Goal: Feedback & Contribution: Leave review/rating

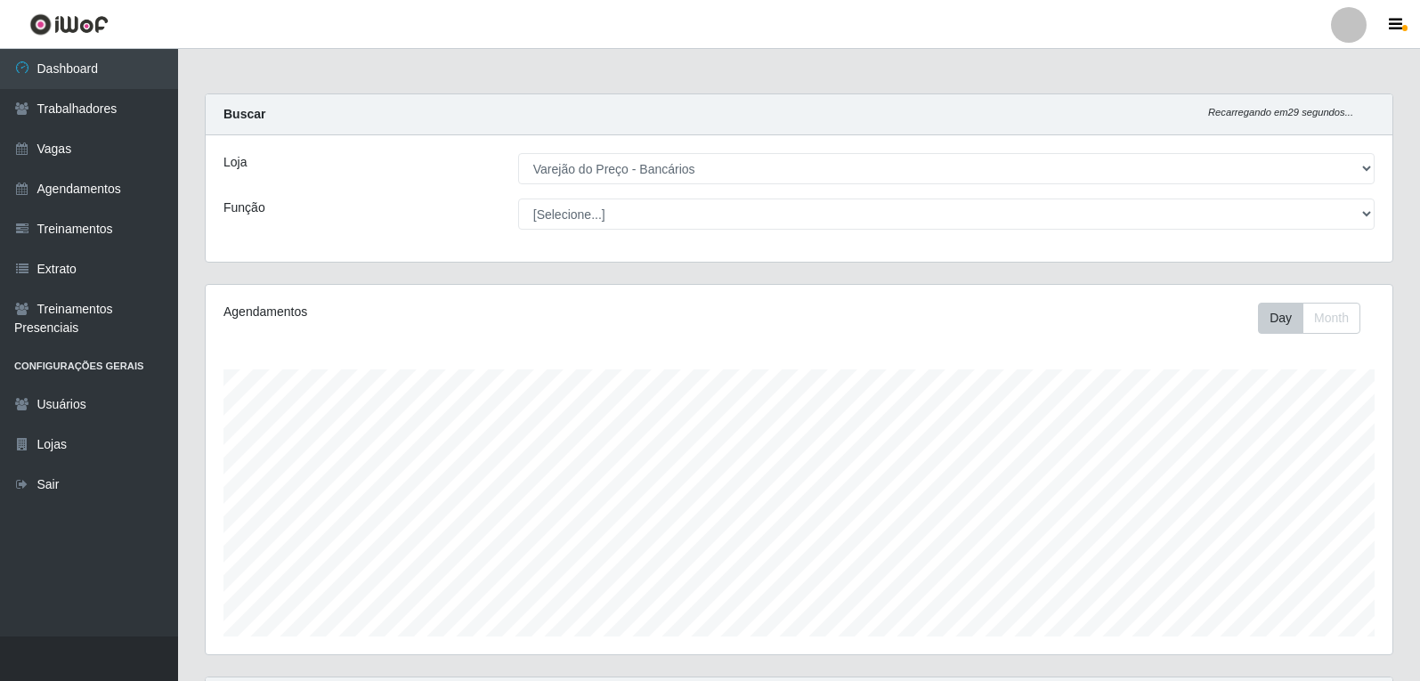
select select "157"
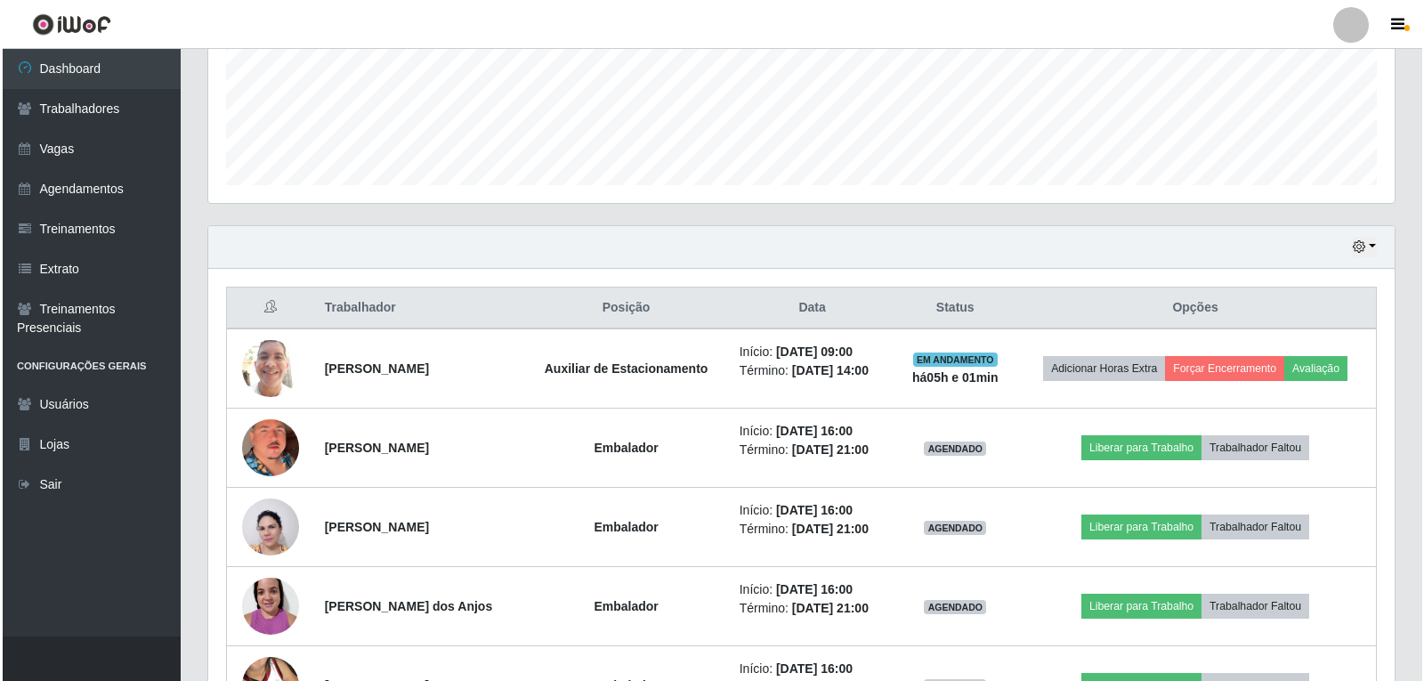
scroll to position [369, 1186]
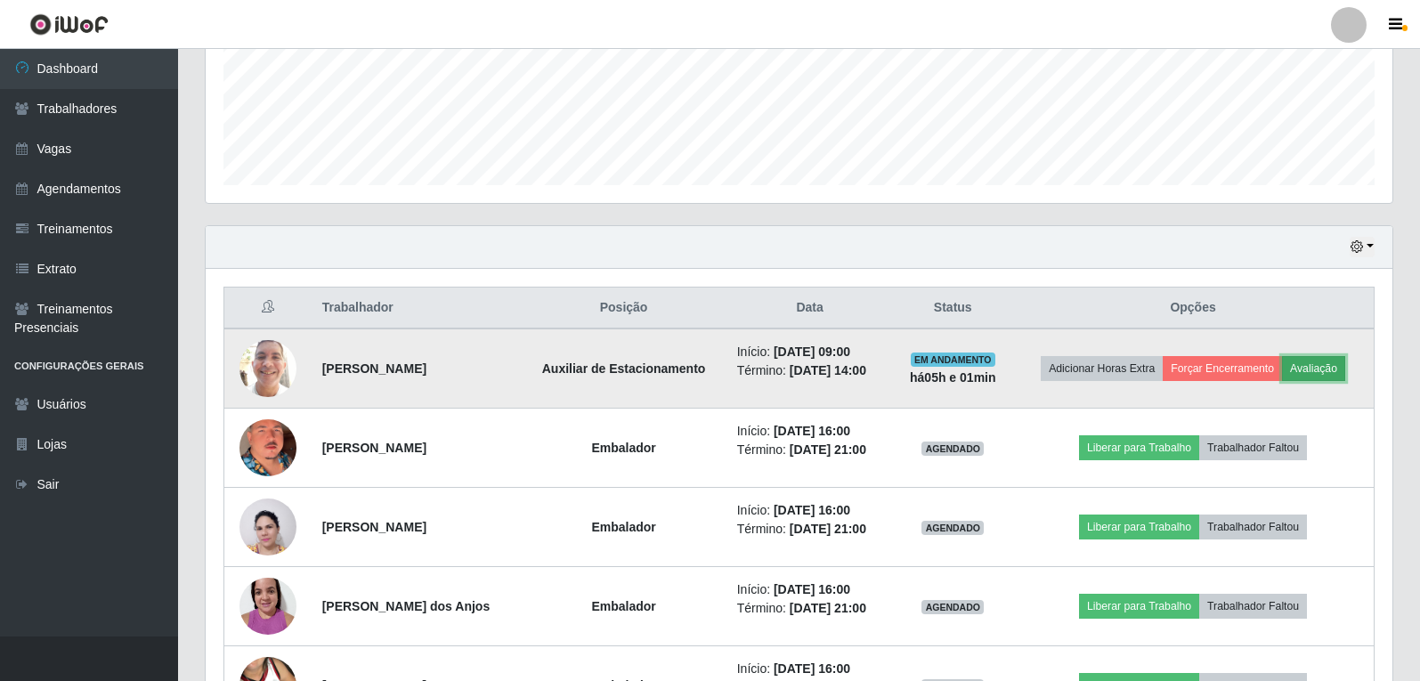
click at [1334, 360] on button "Avaliação" at bounding box center [1313, 368] width 63 height 25
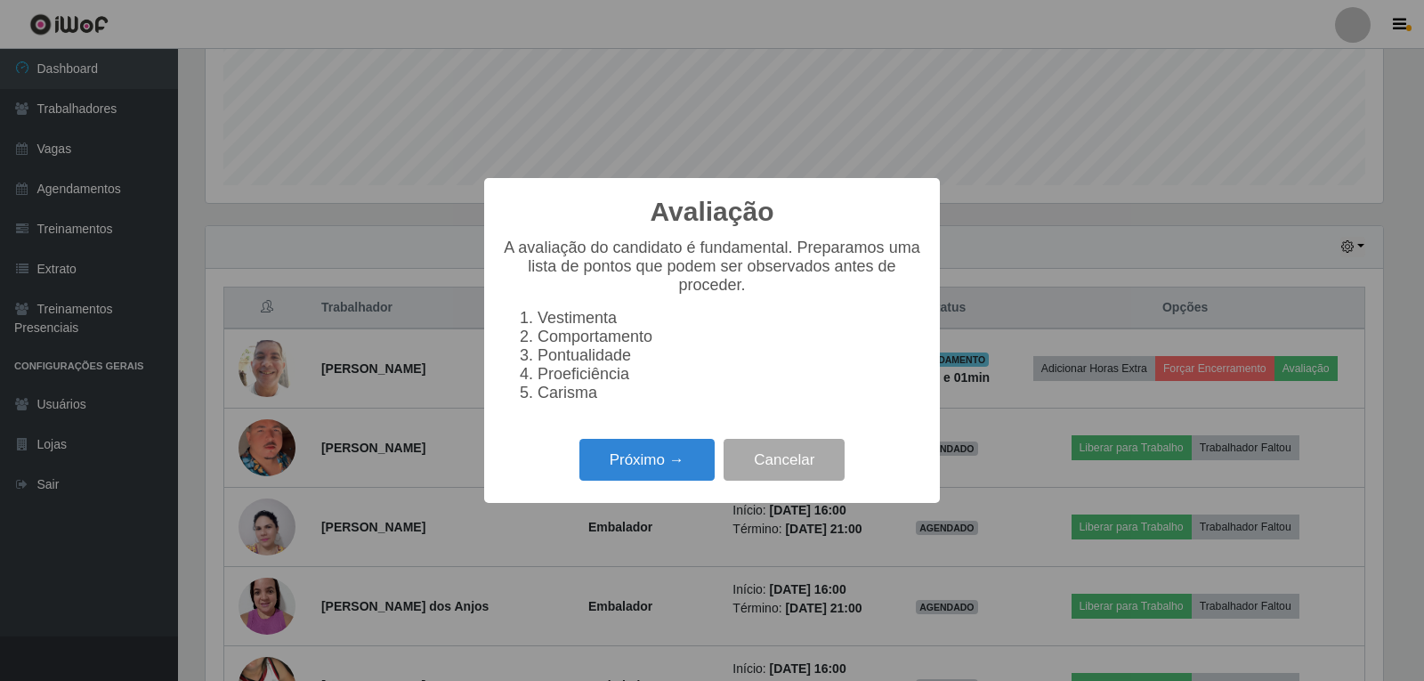
scroll to position [369, 1177]
click at [686, 465] on button "Próximo →" at bounding box center [646, 460] width 135 height 42
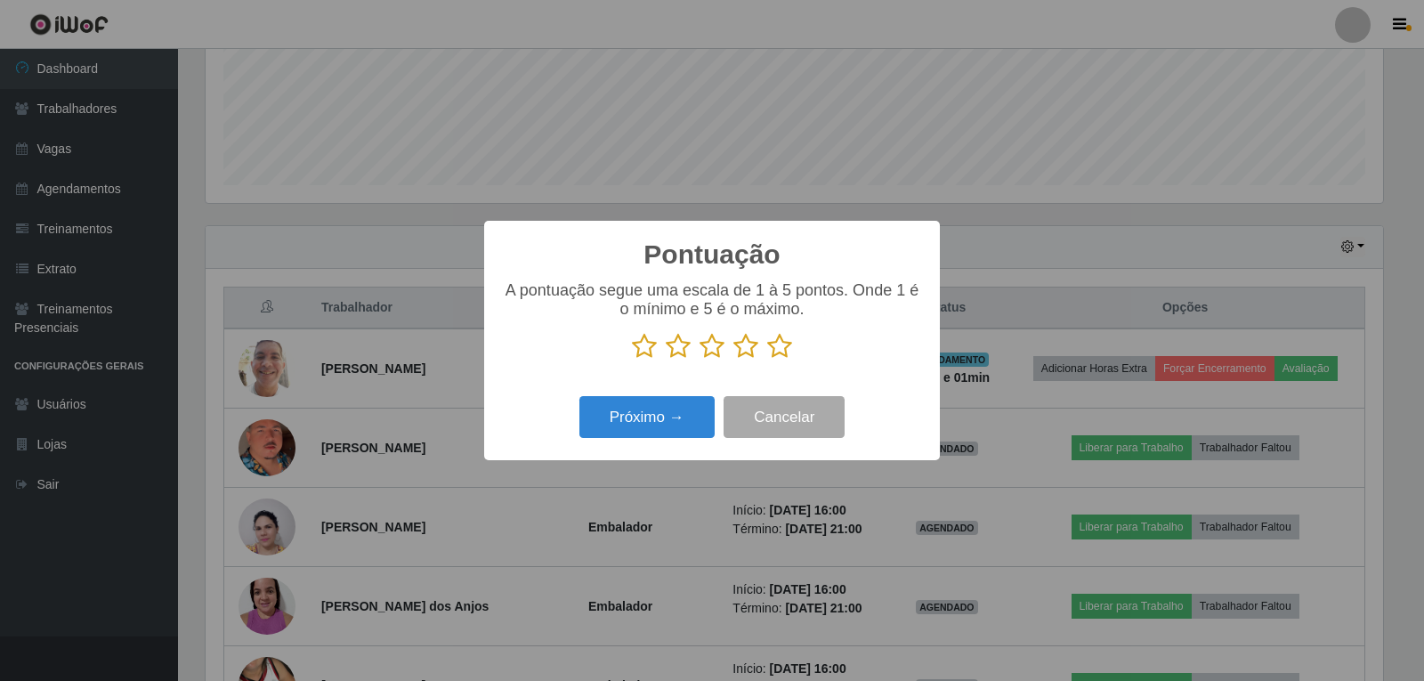
click at [781, 364] on div "A pontuação segue uma escala de 1 à 5 pontos. Onde 1 é o mínimo e 5 é o máximo." at bounding box center [712, 327] width 420 height 93
click at [767, 355] on icon at bounding box center [779, 346] width 25 height 27
click at [767, 360] on input "radio" at bounding box center [767, 360] width 0 height 0
click at [693, 422] on button "Próximo →" at bounding box center [646, 417] width 135 height 42
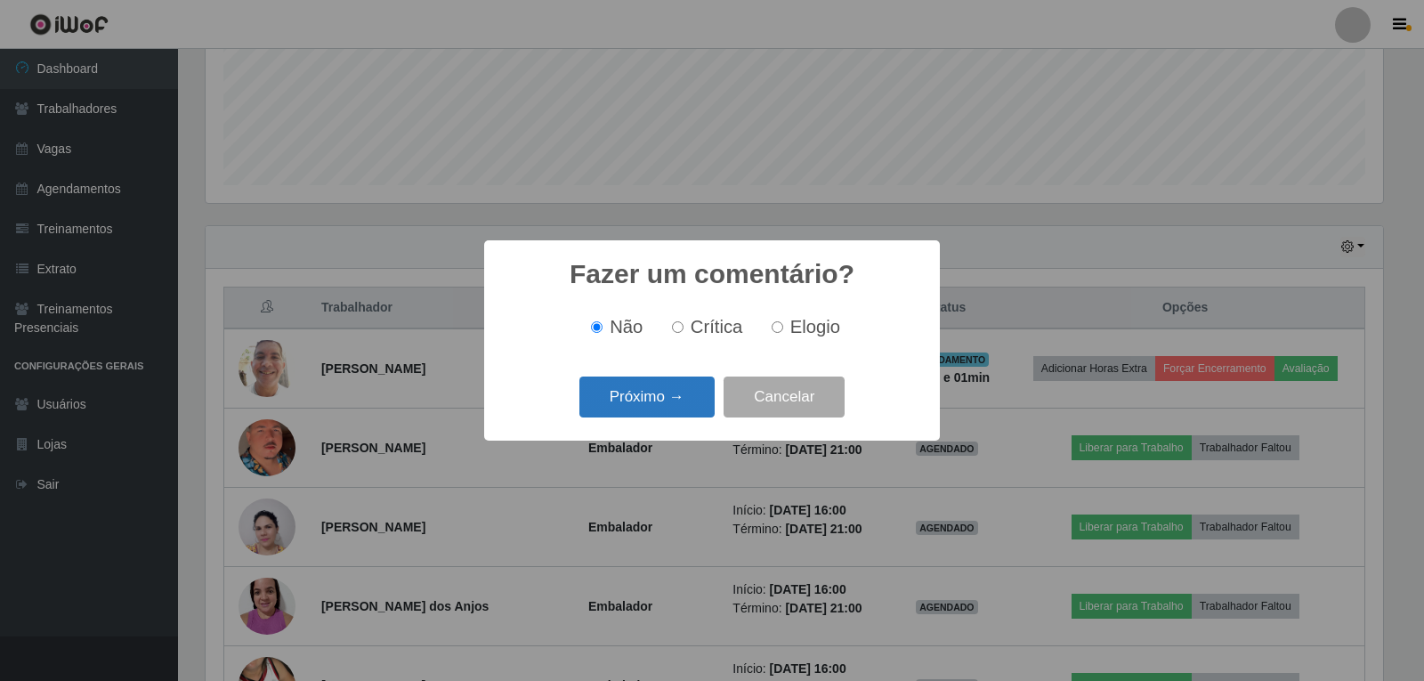
click at [701, 405] on button "Próximo →" at bounding box center [646, 397] width 135 height 42
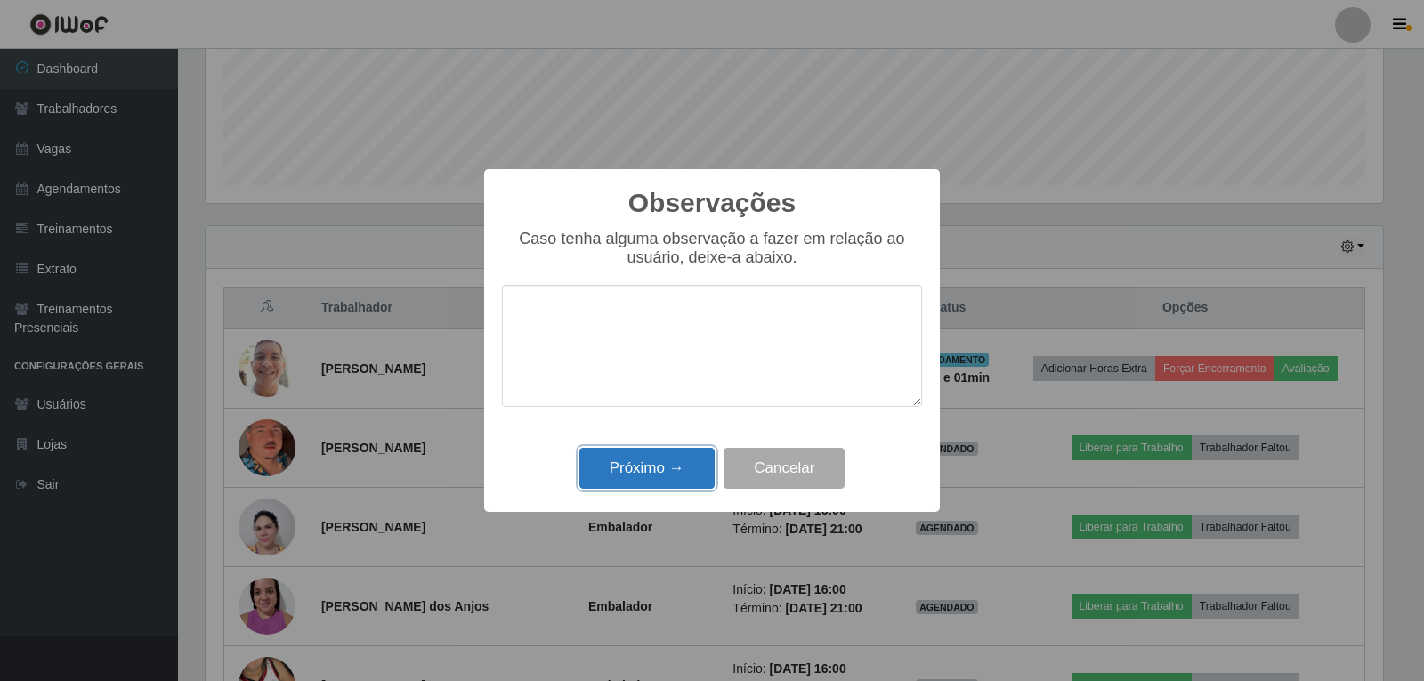
click at [698, 474] on button "Próximo →" at bounding box center [646, 469] width 135 height 42
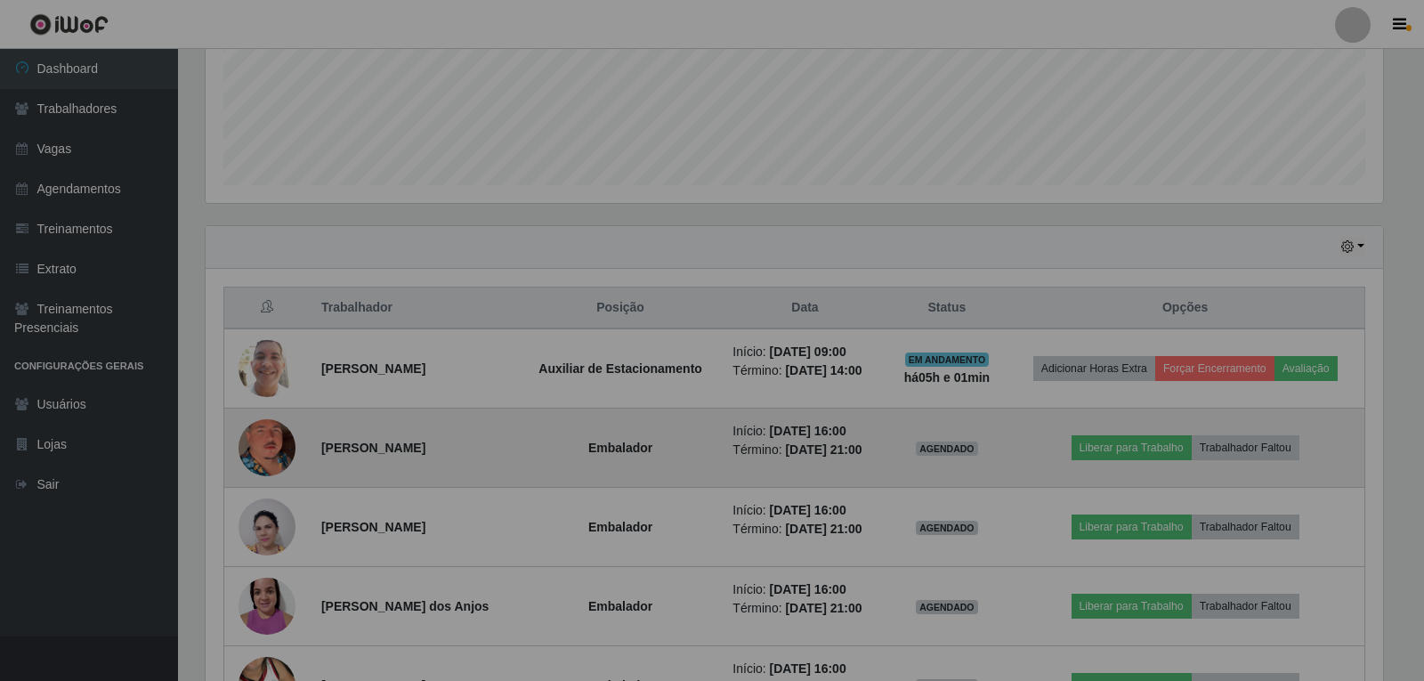
scroll to position [369, 1186]
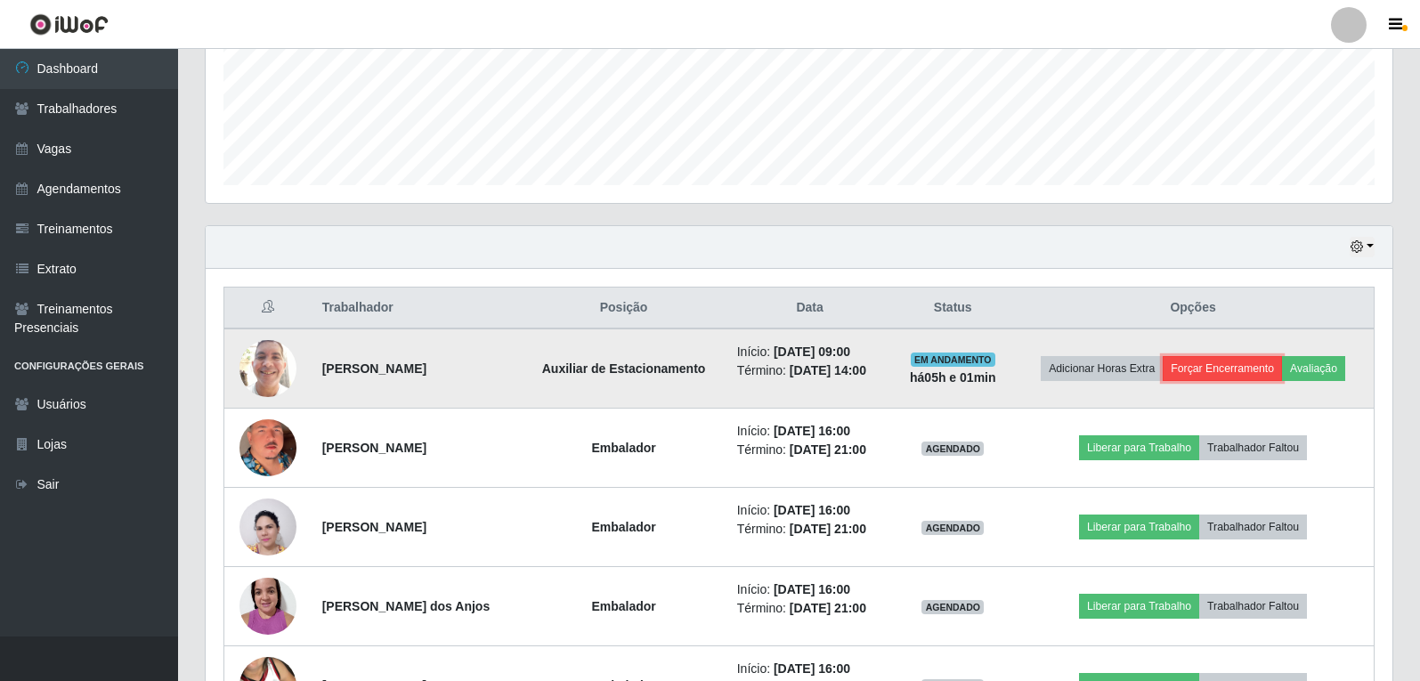
click at [1225, 366] on button "Forçar Encerramento" at bounding box center [1221, 368] width 119 height 25
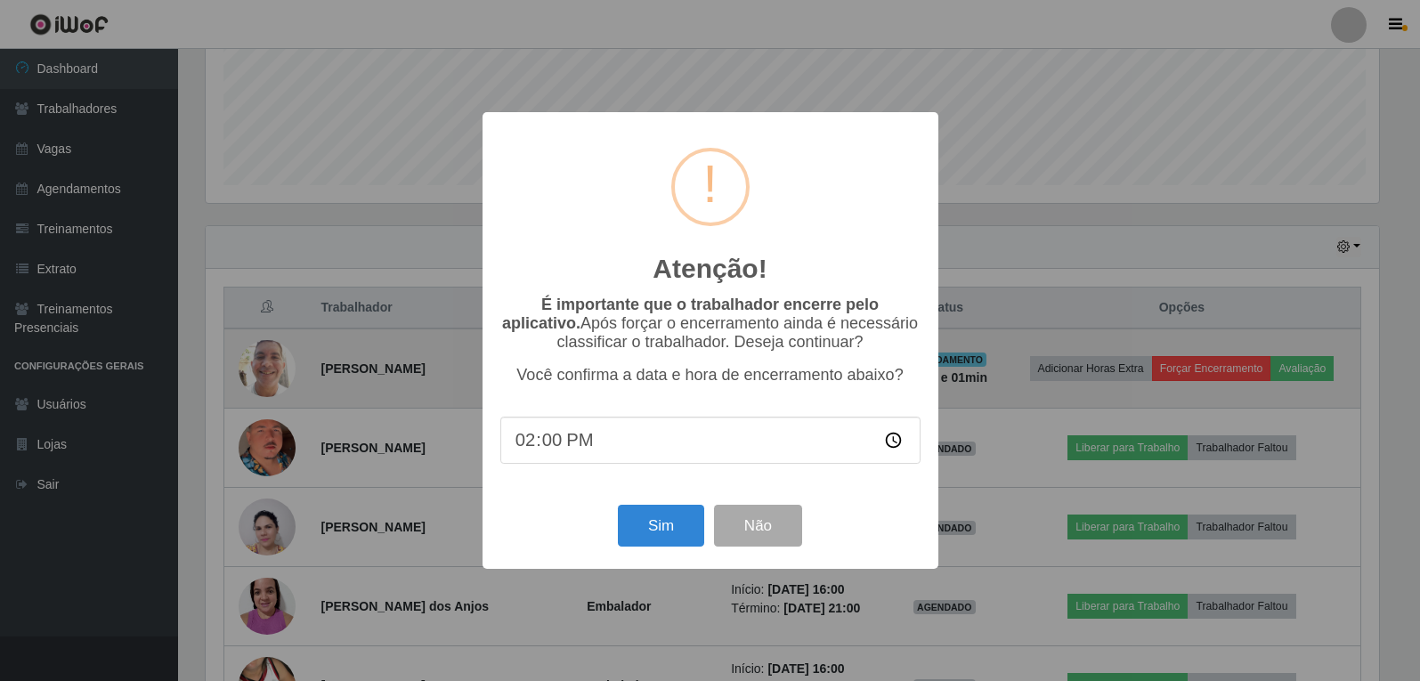
scroll to position [369, 1177]
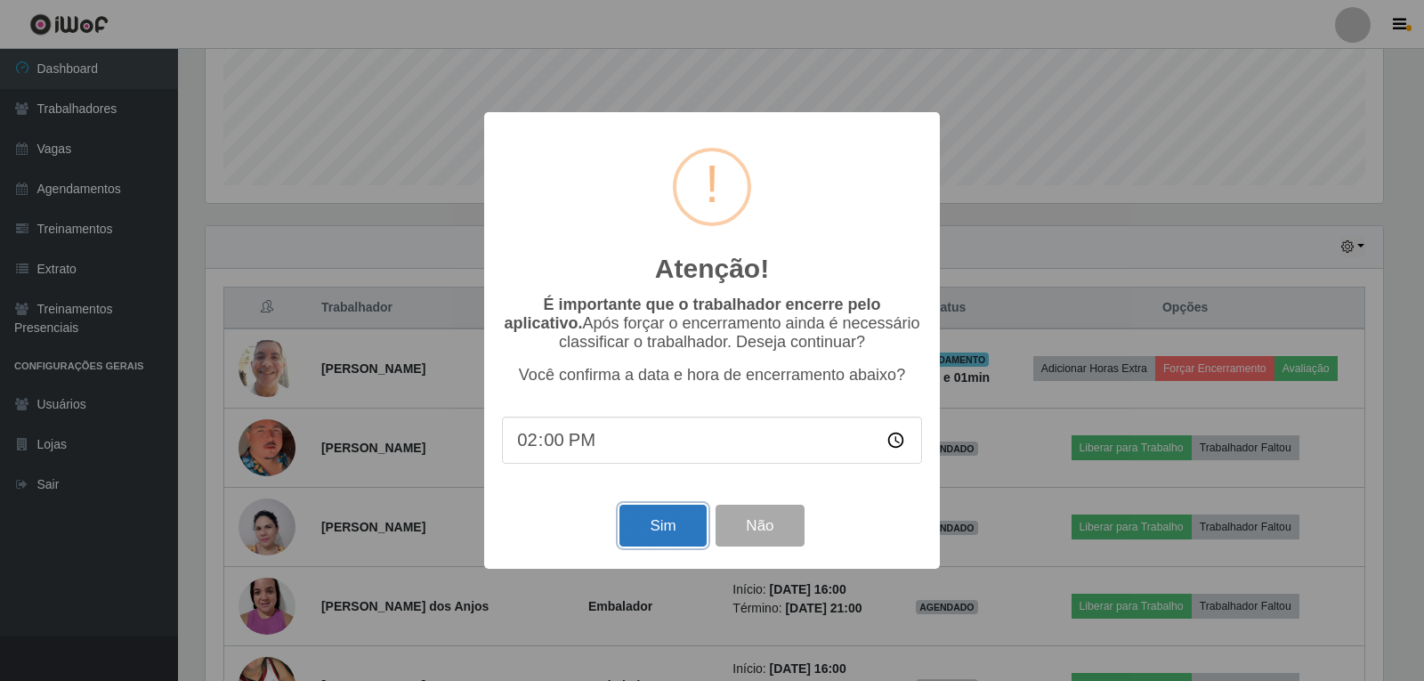
click at [676, 518] on button "Sim" at bounding box center [662, 526] width 86 height 42
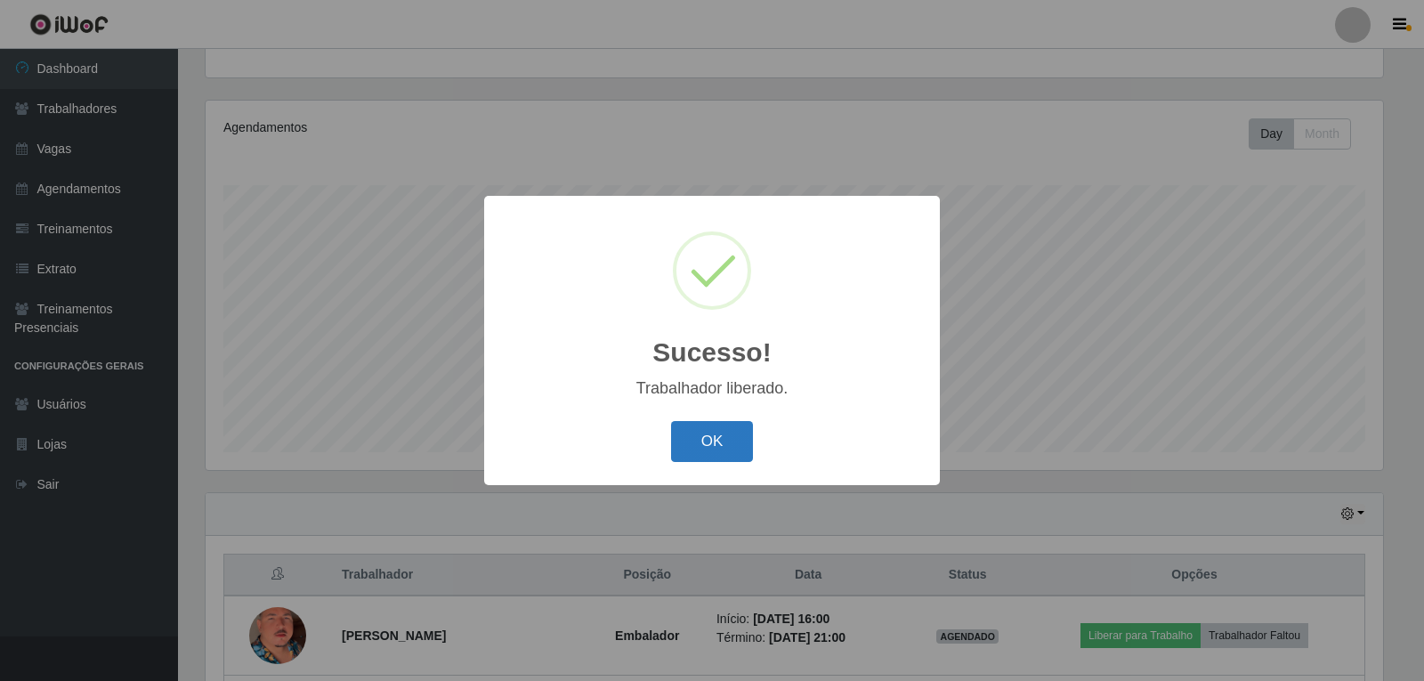
click at [704, 451] on button "OK" at bounding box center [712, 442] width 83 height 42
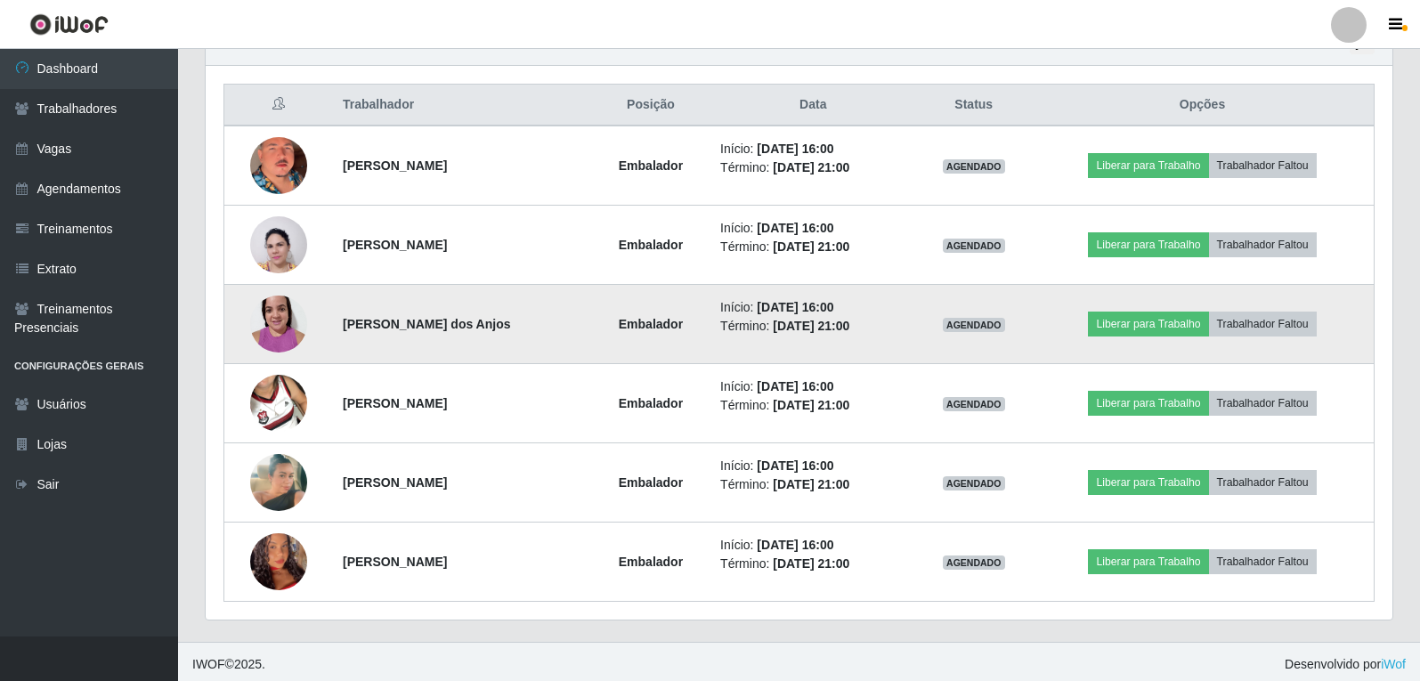
scroll to position [660, 0]
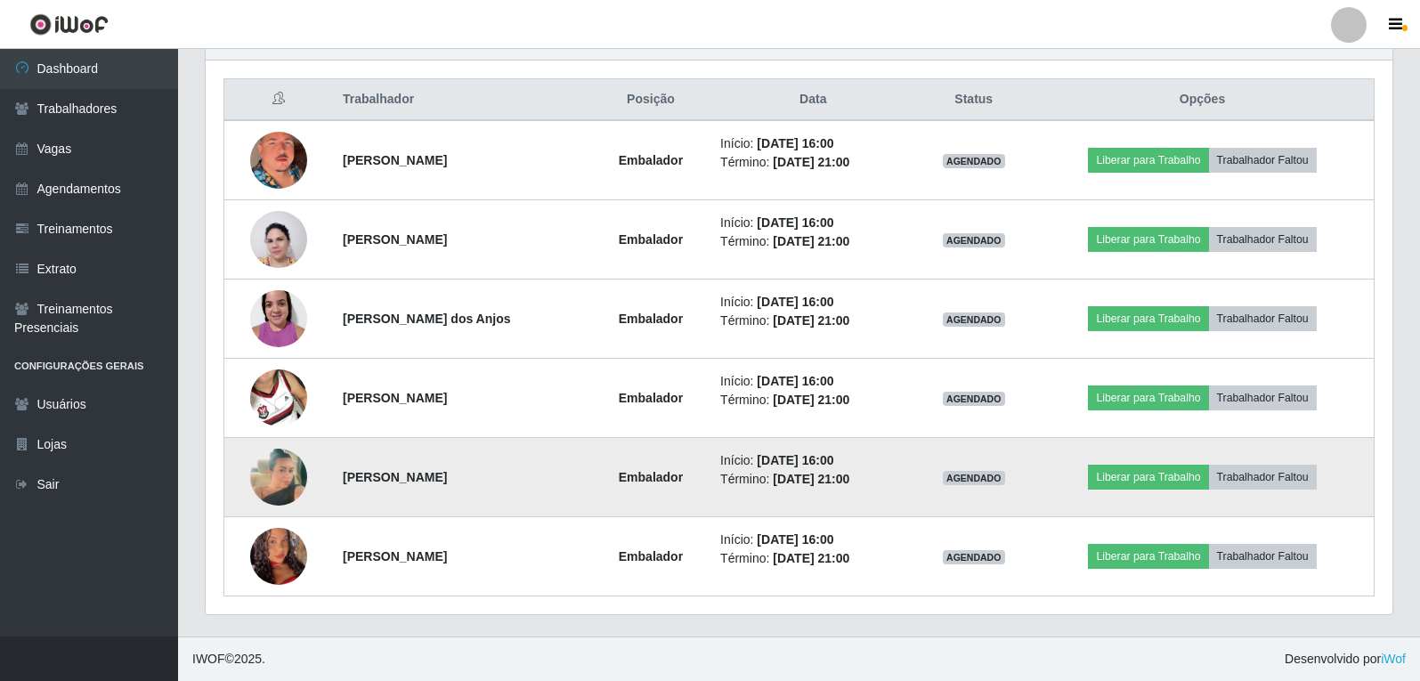
click at [241, 471] on td at bounding box center [278, 477] width 109 height 79
click at [256, 478] on img at bounding box center [278, 476] width 57 height 101
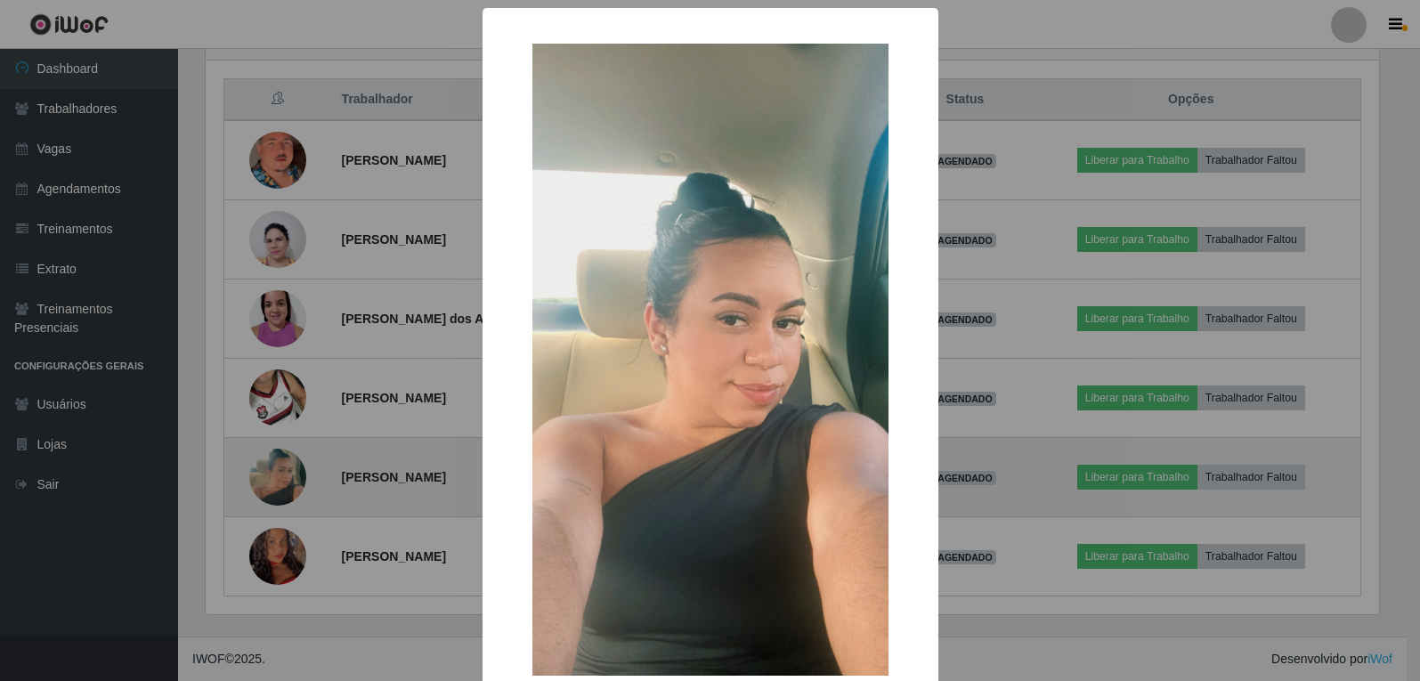
scroll to position [369, 1177]
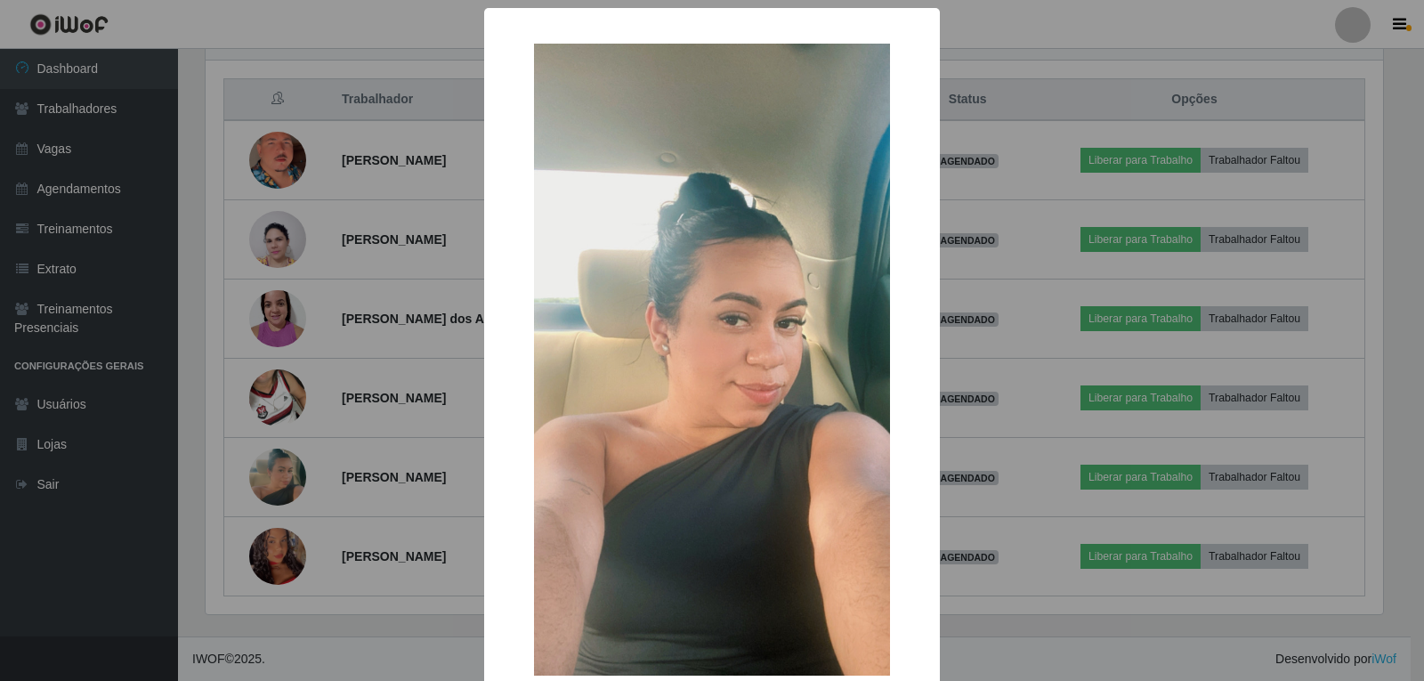
click at [259, 478] on div "× OK Cancel" at bounding box center [712, 340] width 1424 height 681
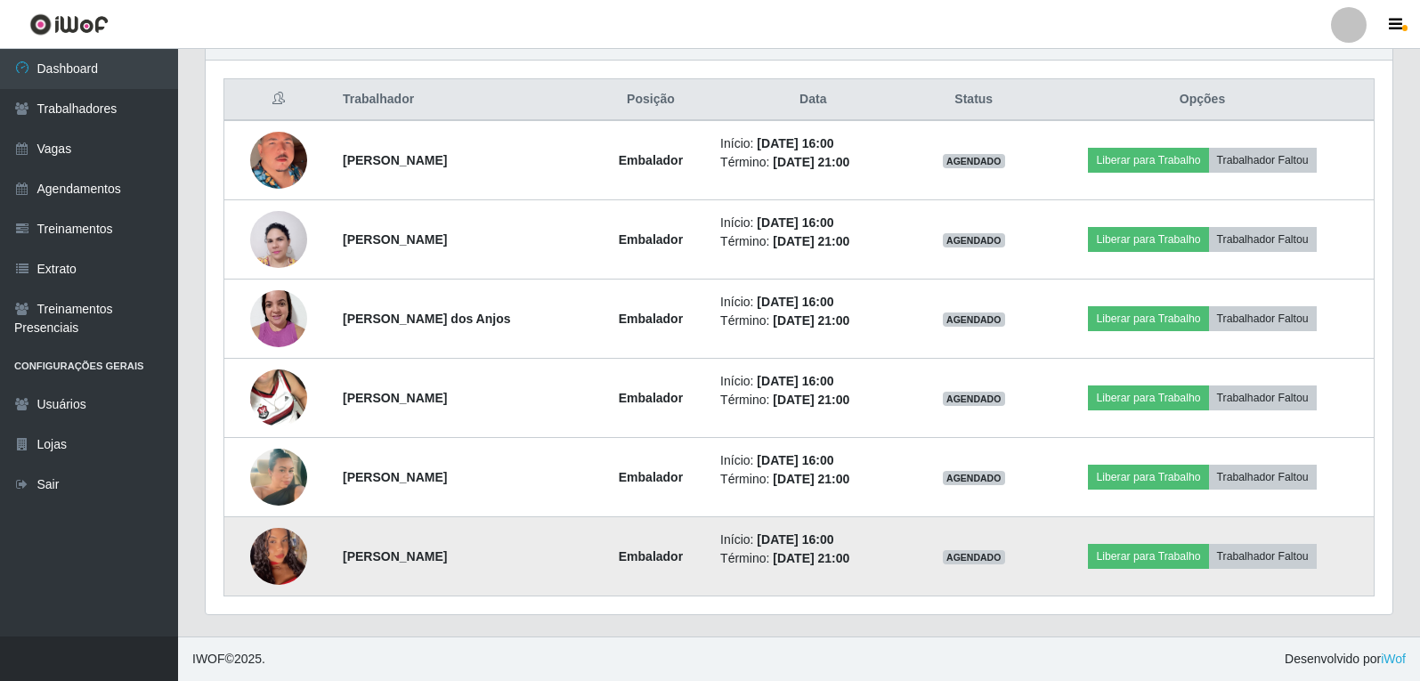
scroll to position [369, 1186]
click at [280, 570] on img at bounding box center [278, 557] width 57 height 124
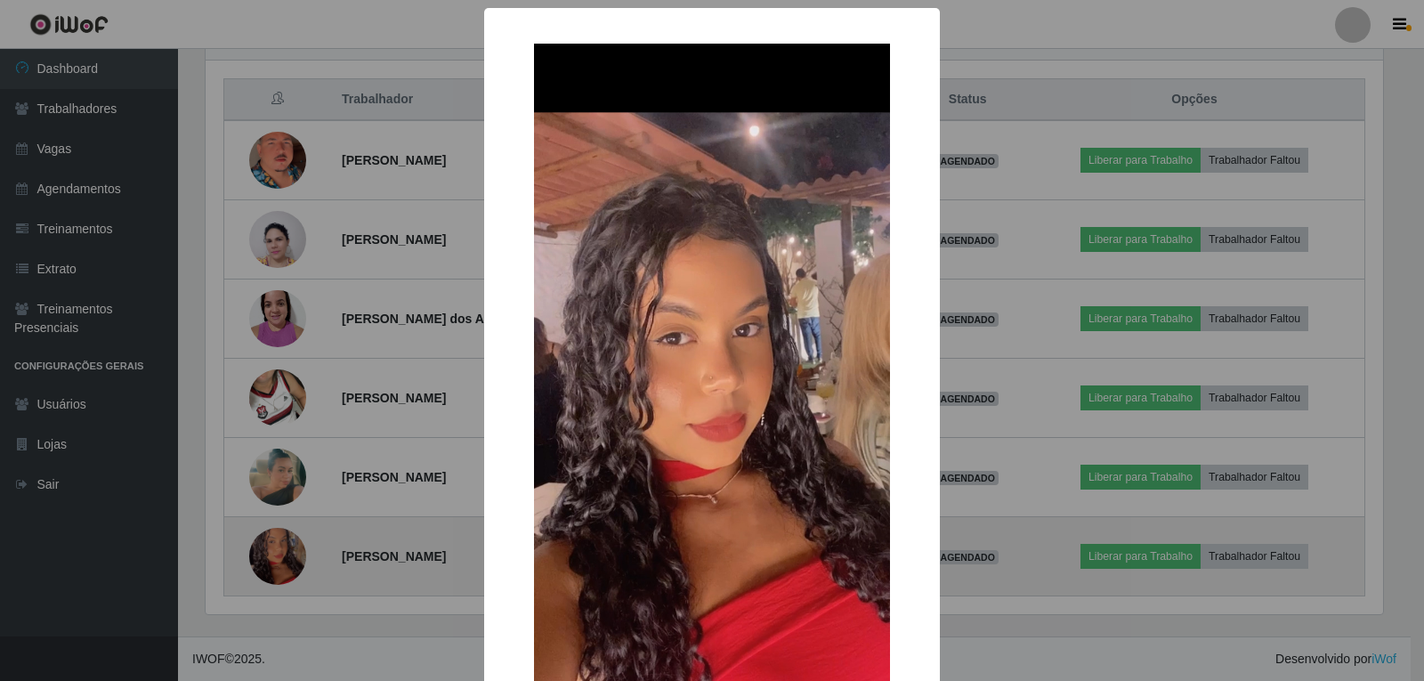
click at [280, 570] on div "× OK Cancel" at bounding box center [712, 340] width 1424 height 681
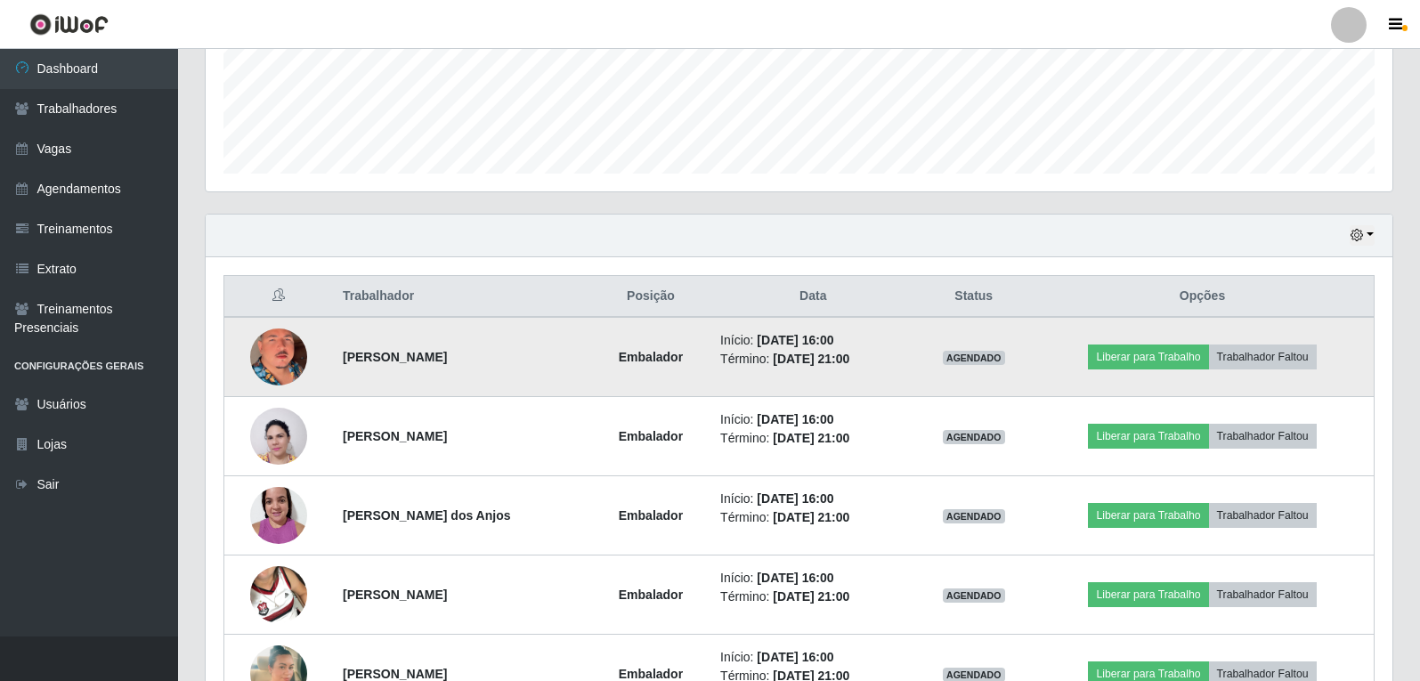
scroll to position [445, 0]
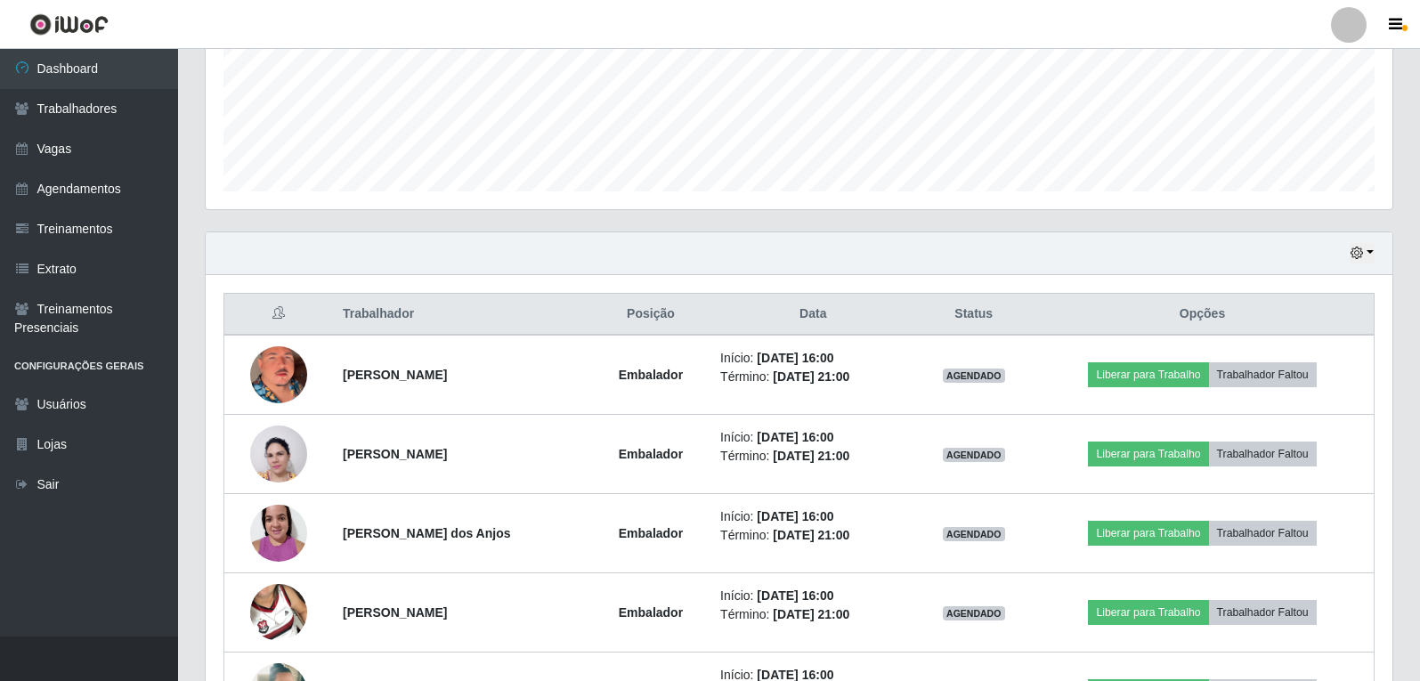
click at [1364, 267] on div "Hoje 1 dia 3 dias 1 Semana Não encerrados" at bounding box center [799, 253] width 1186 height 43
click at [1368, 252] on button "button" at bounding box center [1361, 253] width 25 height 20
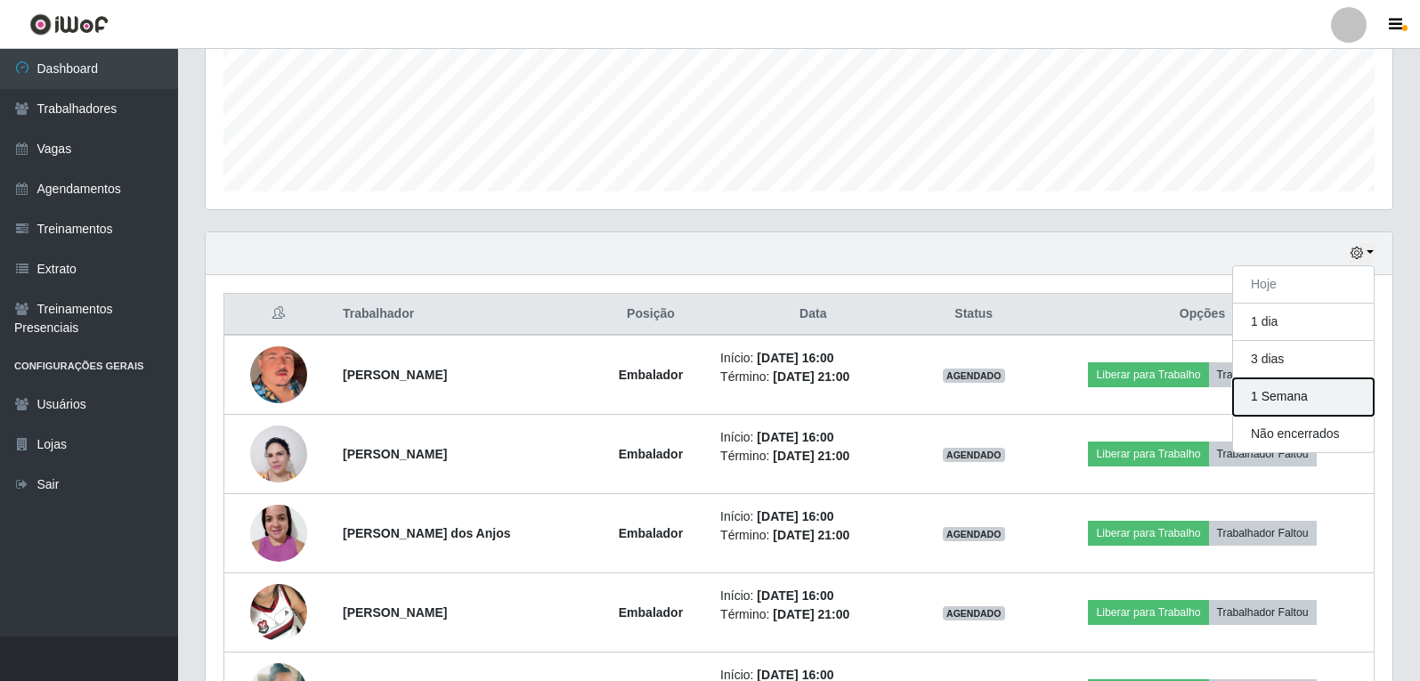
click at [1312, 396] on button "1 Semana" at bounding box center [1303, 396] width 141 height 37
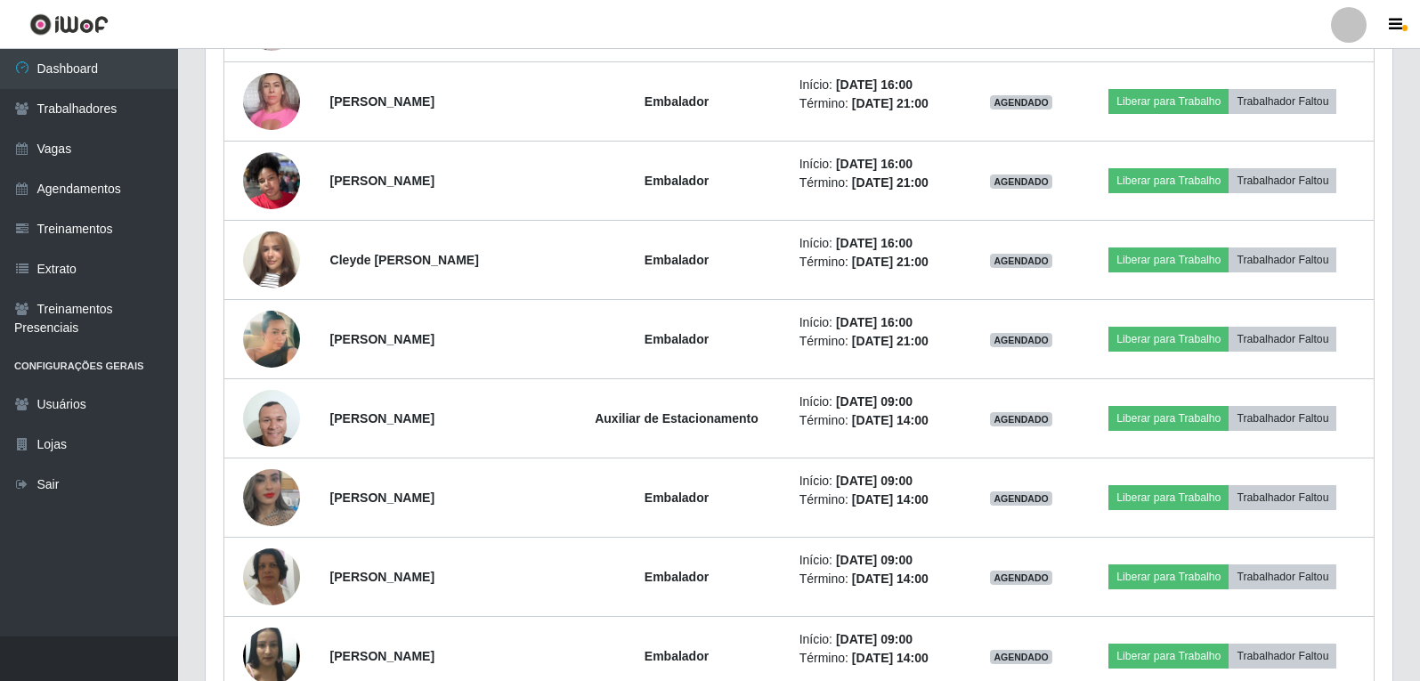
scroll to position [1869, 0]
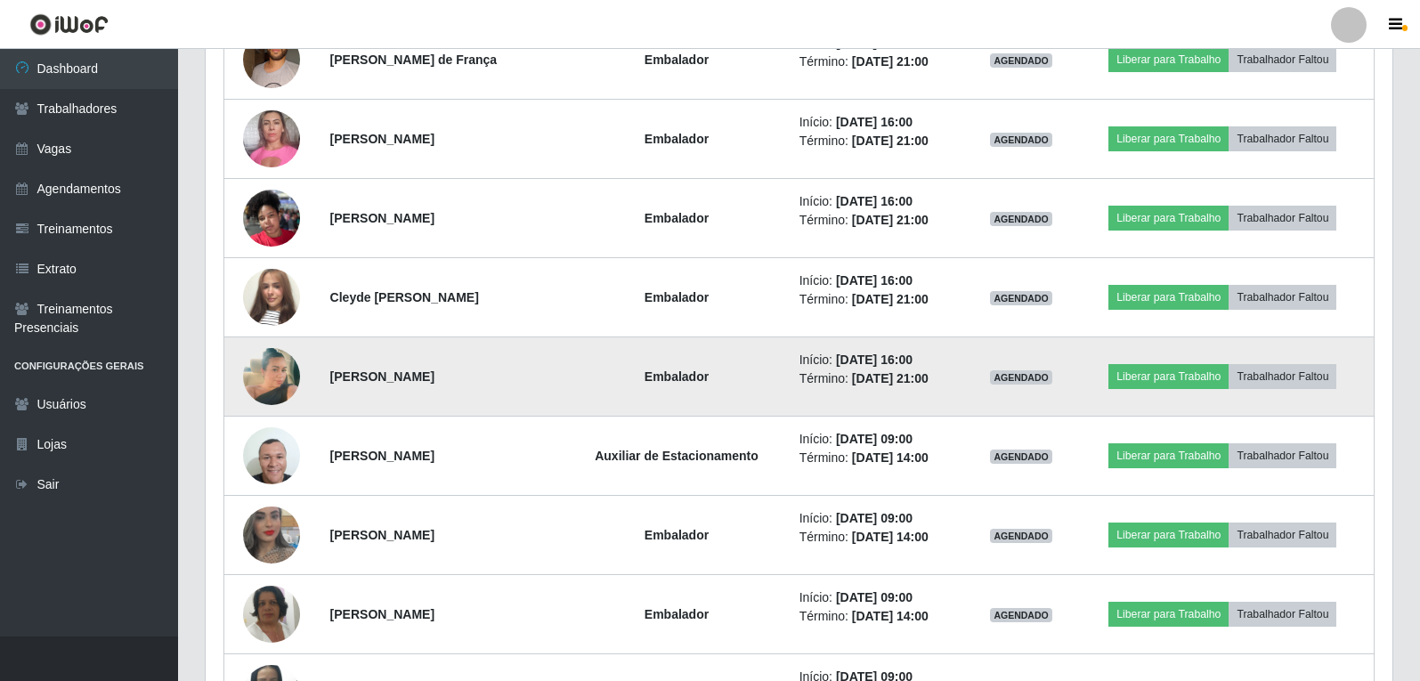
click at [274, 374] on img at bounding box center [271, 376] width 57 height 101
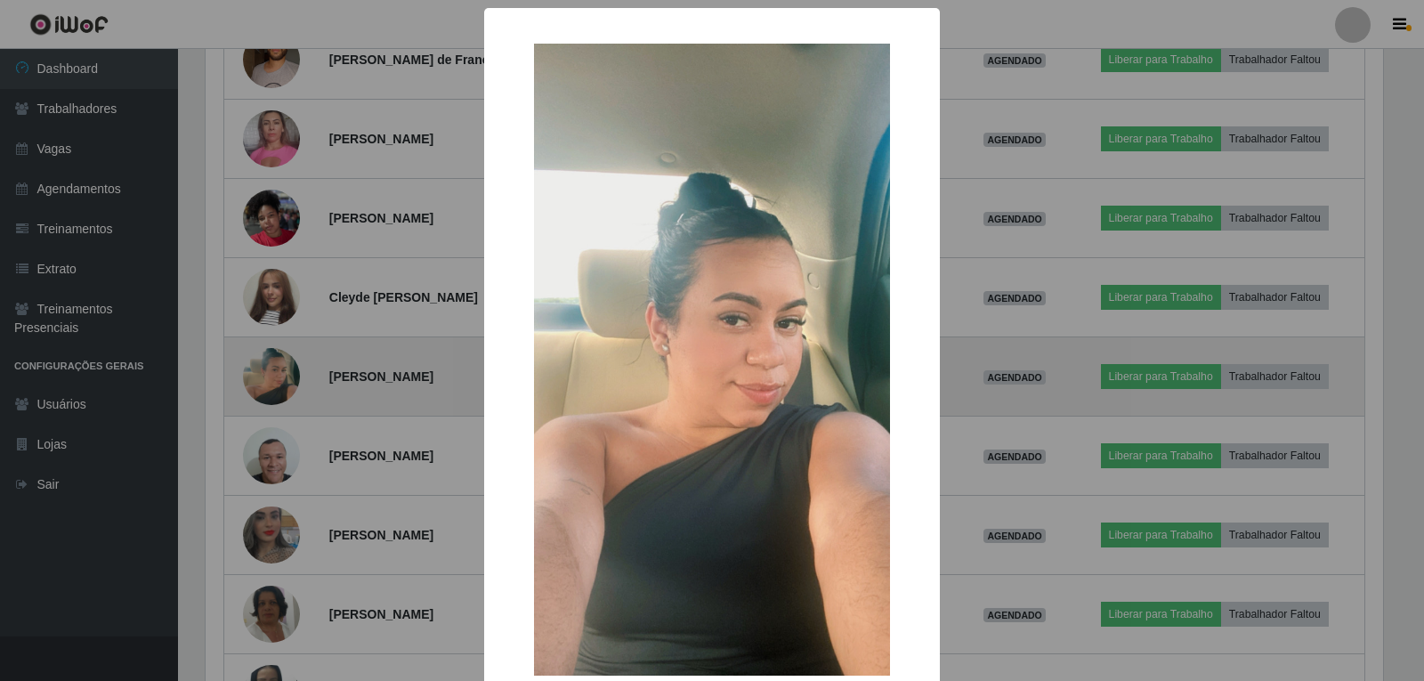
click at [273, 373] on div "× OK Cancel" at bounding box center [712, 340] width 1424 height 681
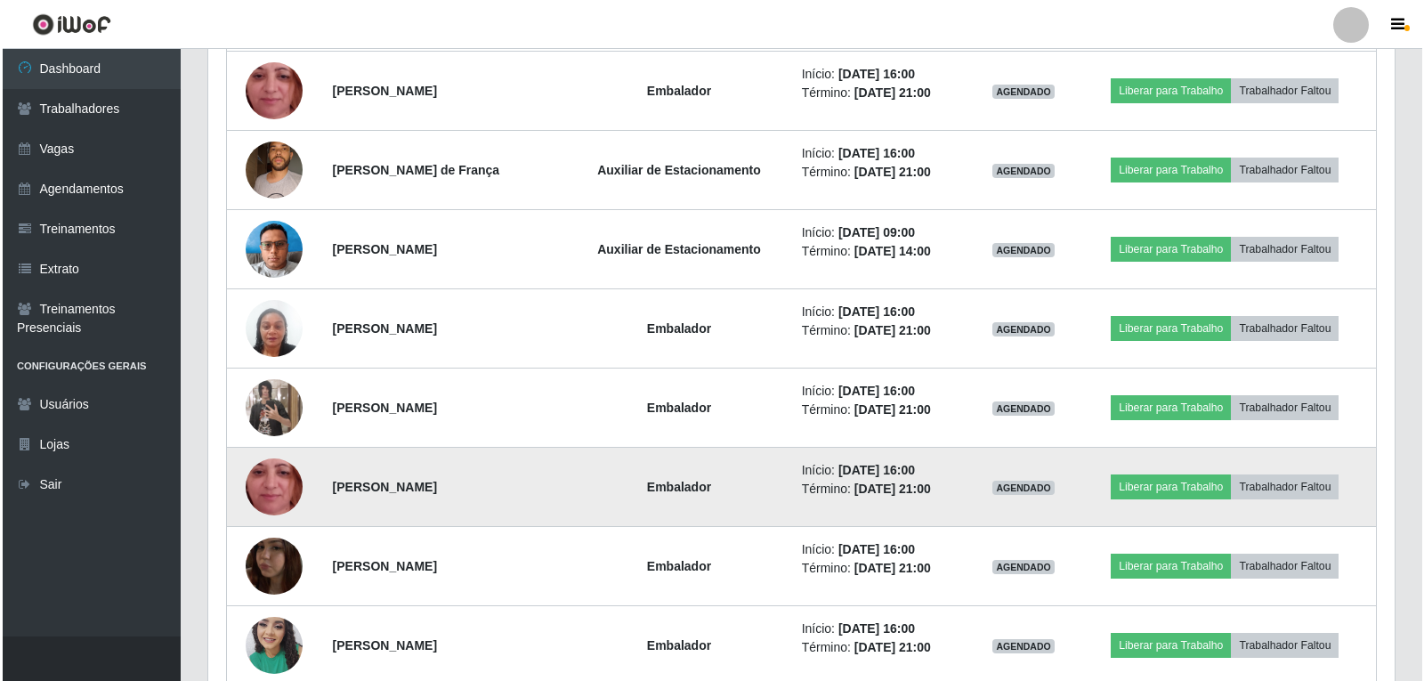
scroll to position [4620, 0]
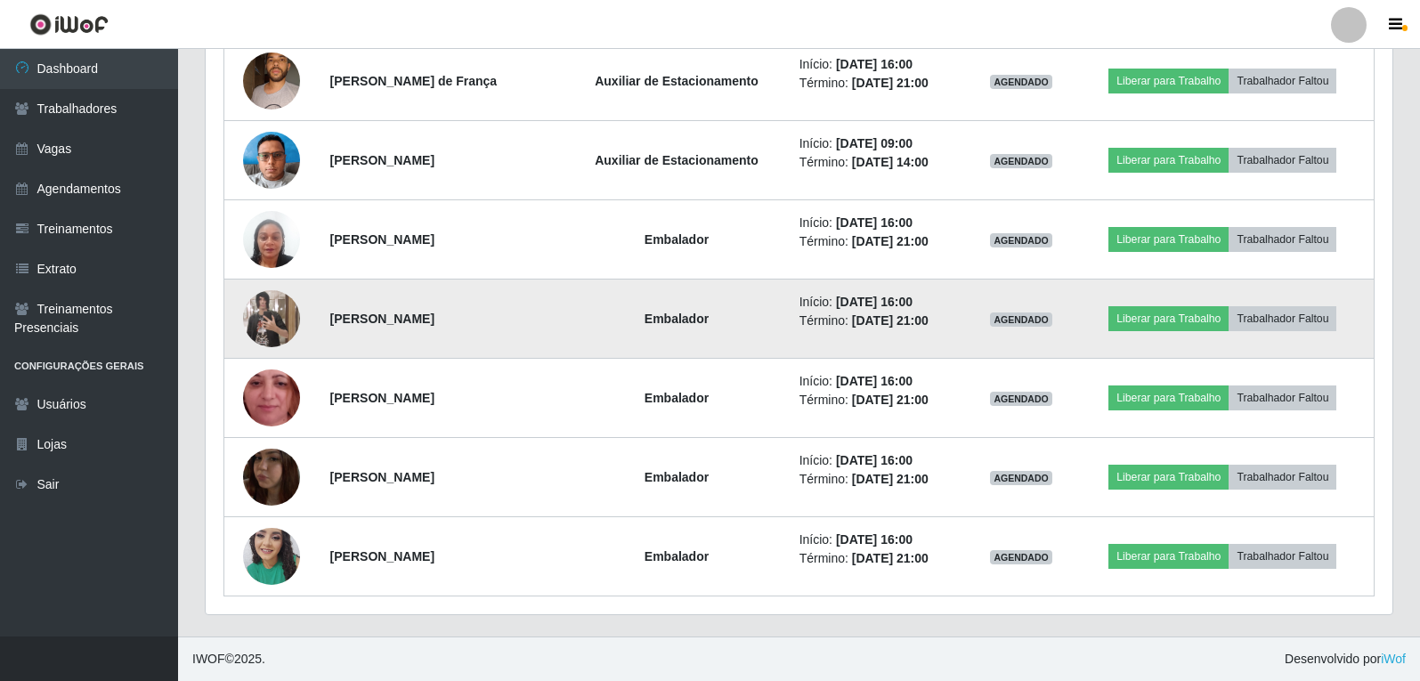
click at [293, 320] on img at bounding box center [271, 318] width 57 height 101
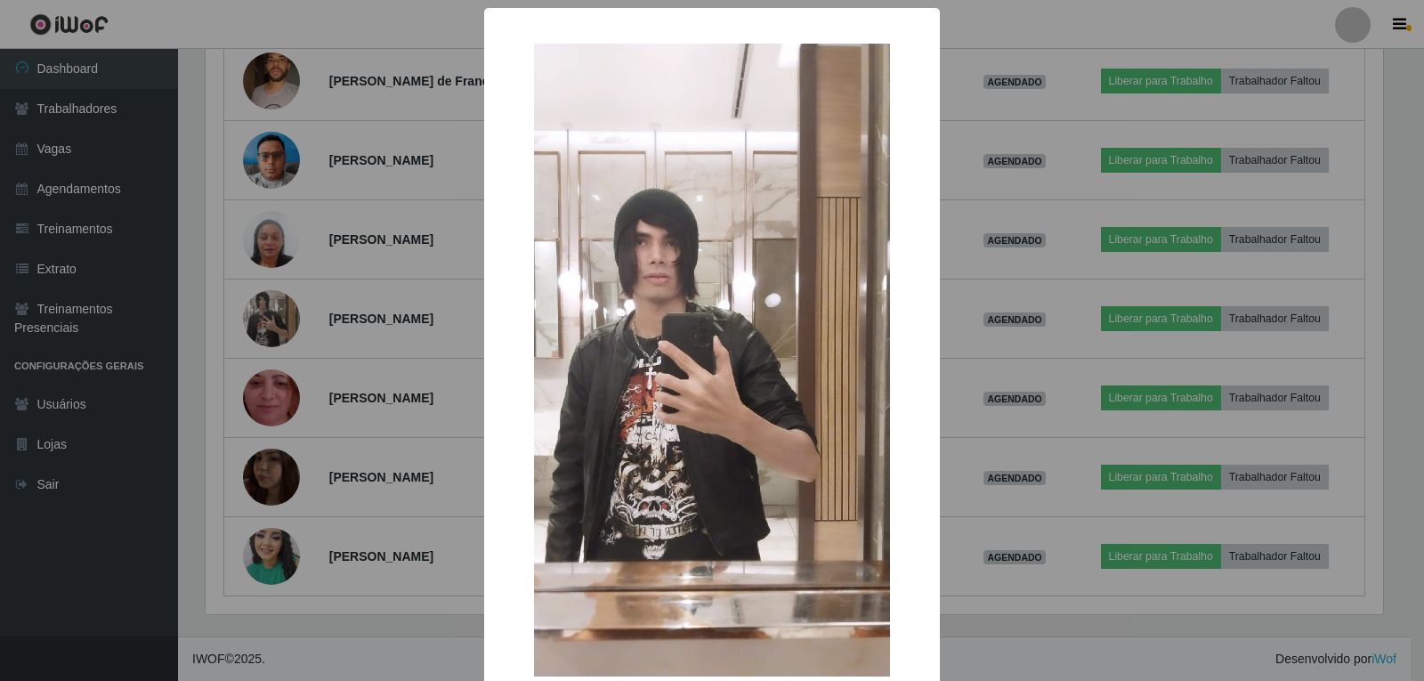
drag, startPoint x: 289, startPoint y: 322, endPoint x: 307, endPoint y: 317, distance: 18.6
click at [292, 322] on div "× OK Cancel" at bounding box center [712, 340] width 1424 height 681
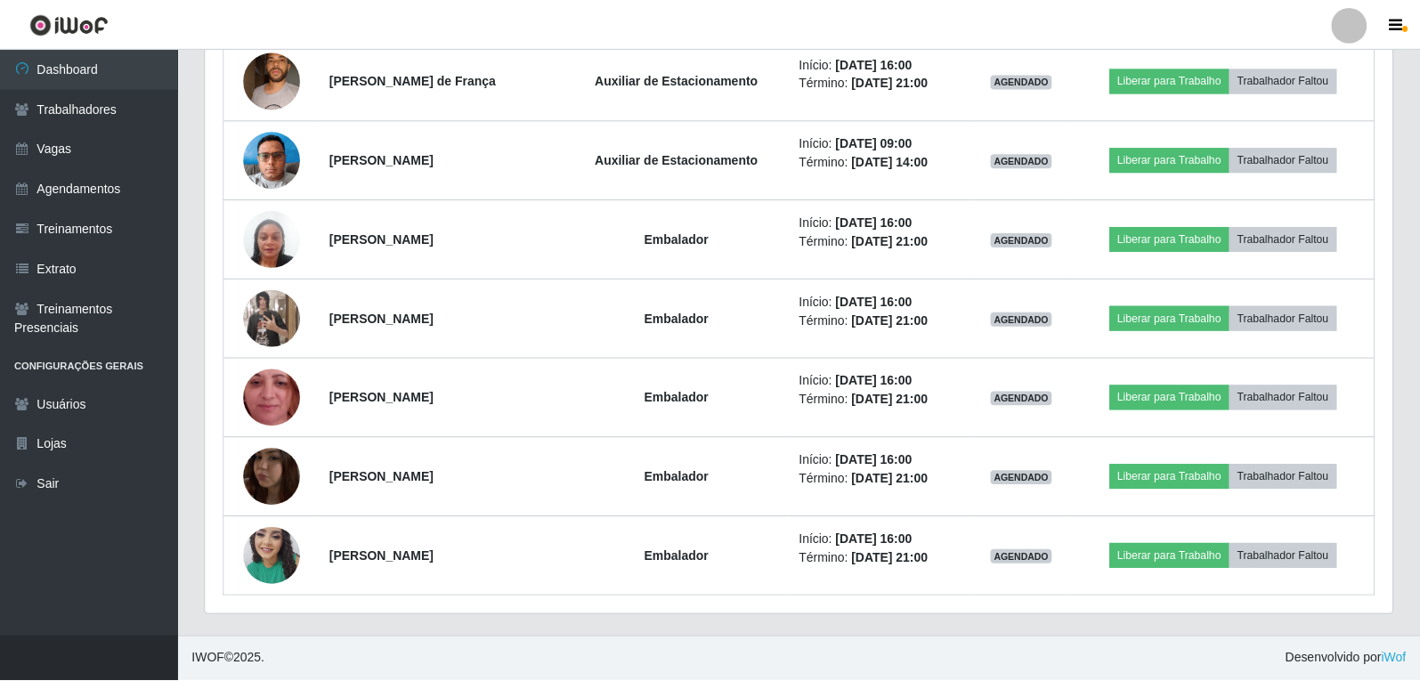
scroll to position [369, 1186]
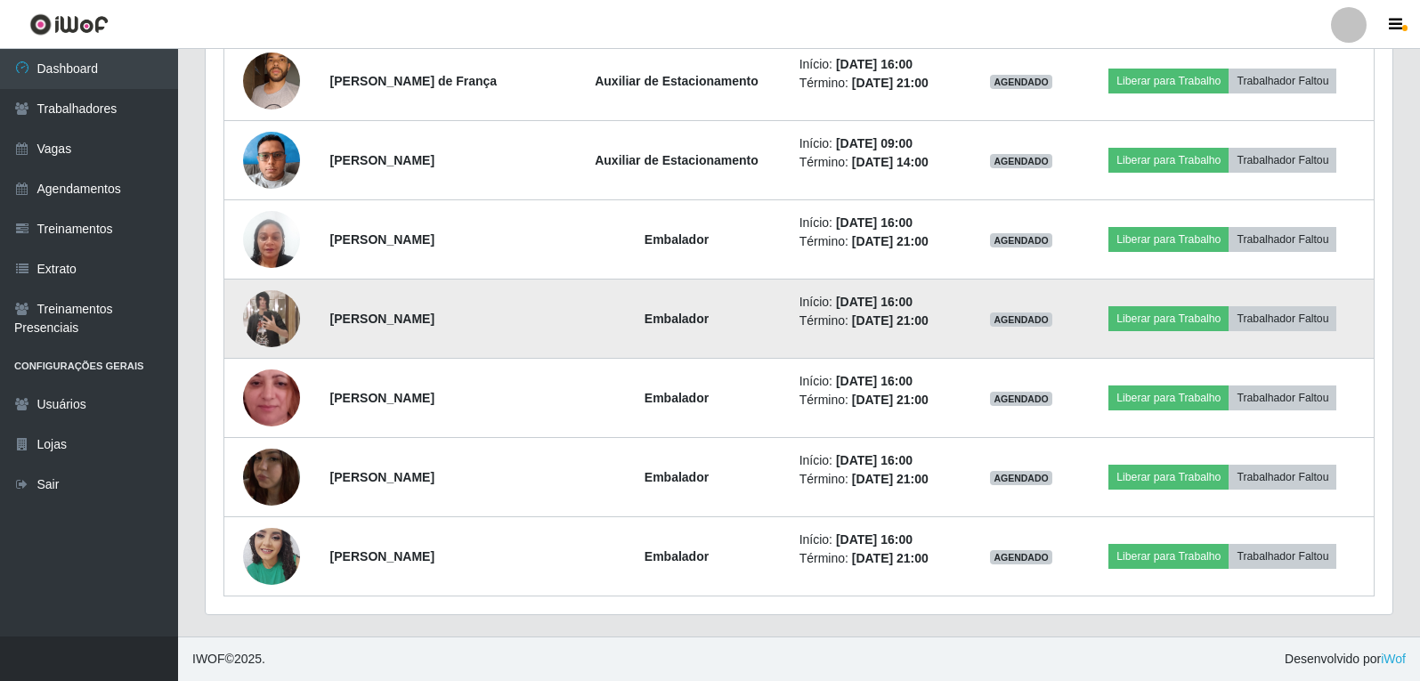
click at [270, 312] on img at bounding box center [271, 318] width 57 height 101
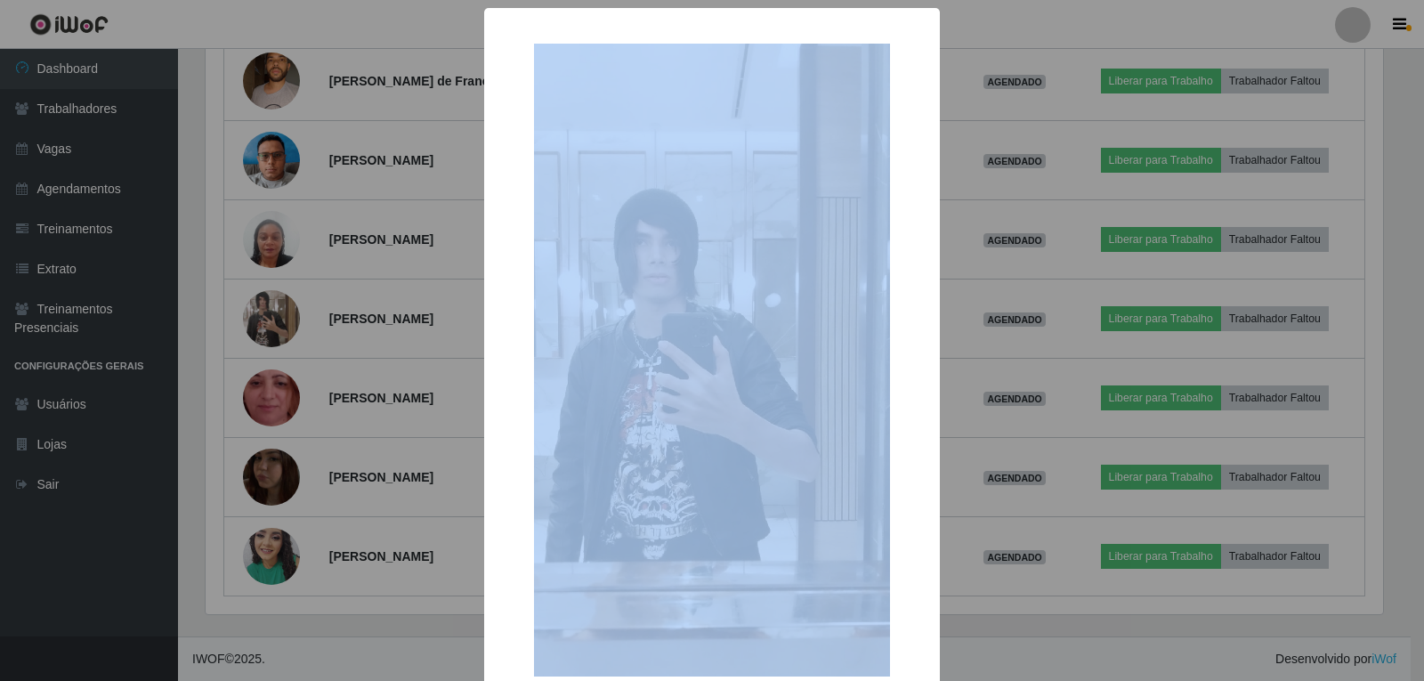
click at [270, 312] on div "× OK Cancel" at bounding box center [712, 340] width 1424 height 681
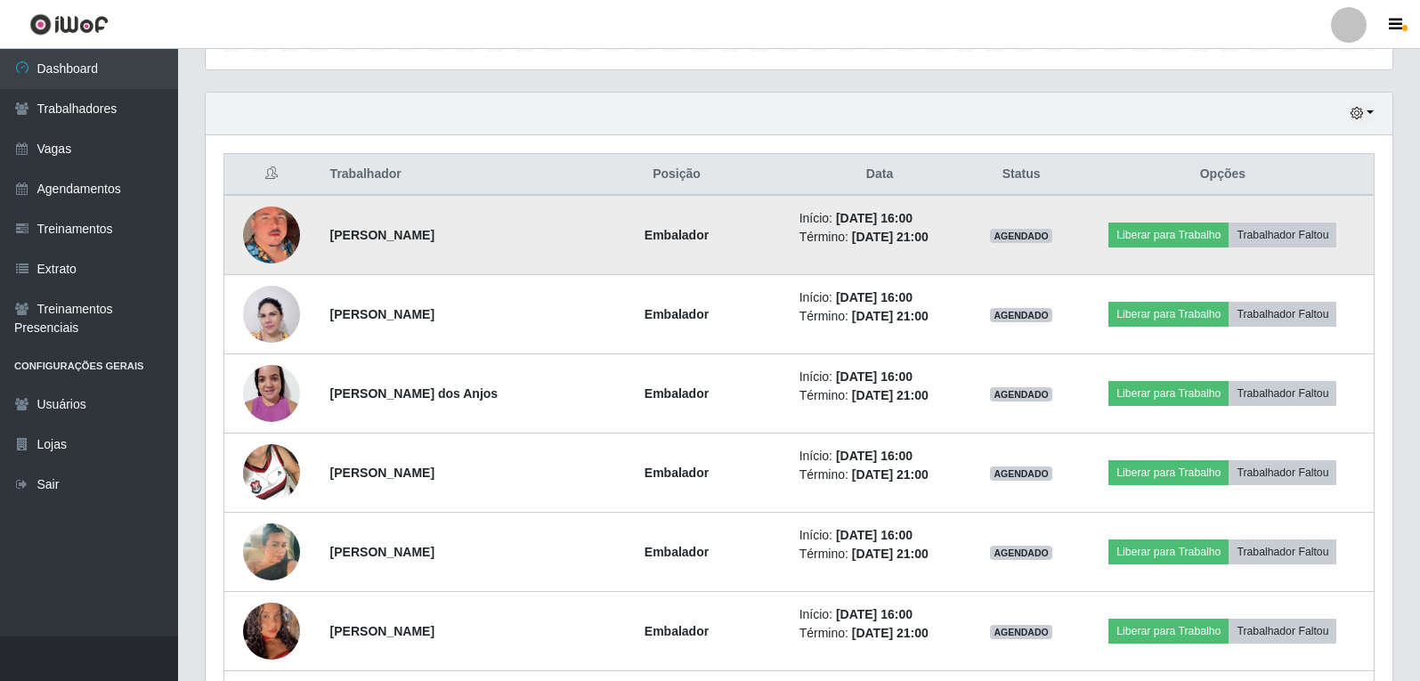
scroll to position [615, 0]
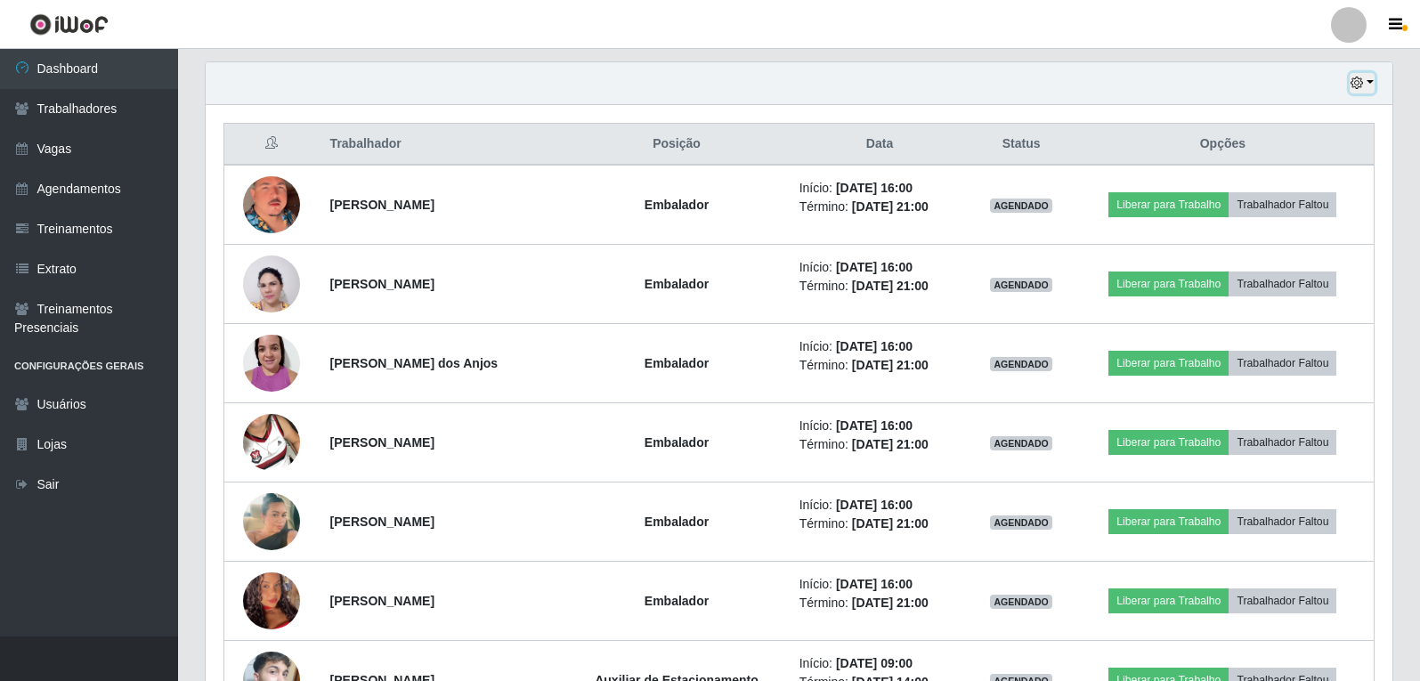
click at [1367, 79] on button "button" at bounding box center [1361, 83] width 25 height 20
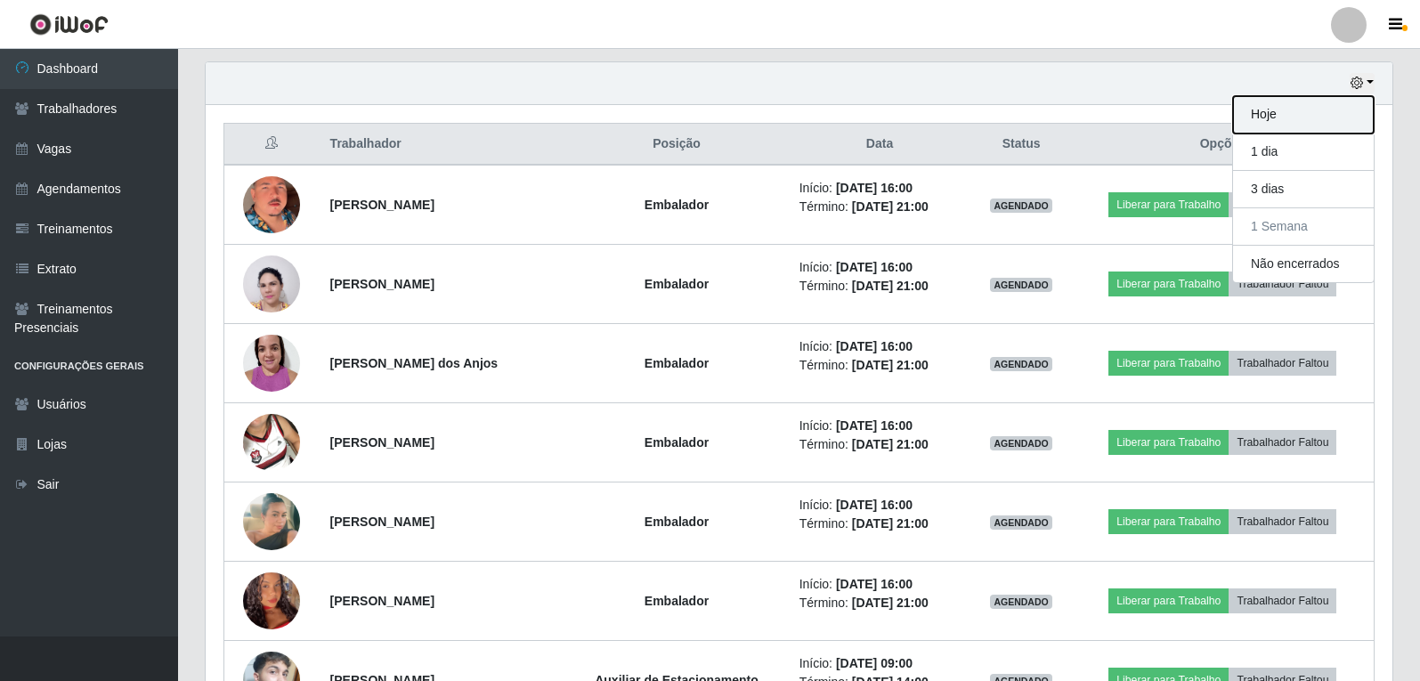
click at [1269, 119] on button "Hoje" at bounding box center [1303, 114] width 141 height 37
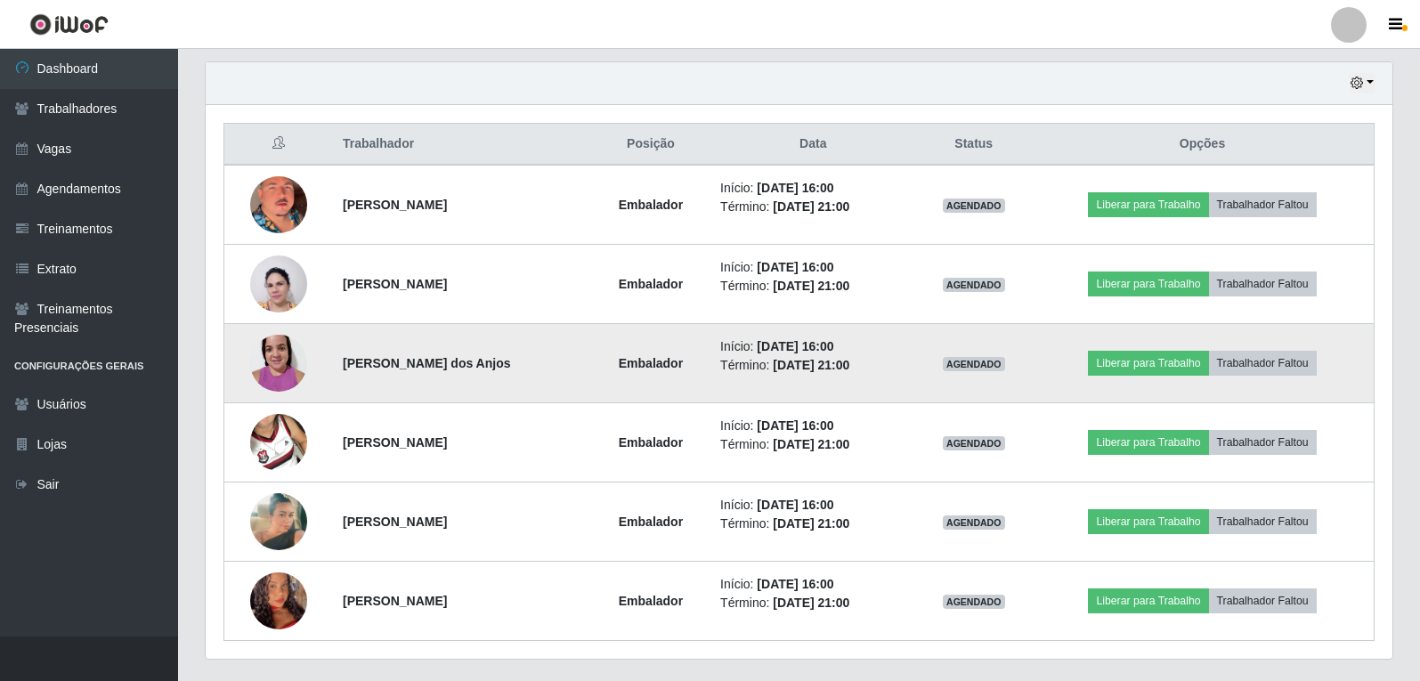
click at [285, 368] on img at bounding box center [278, 363] width 57 height 76
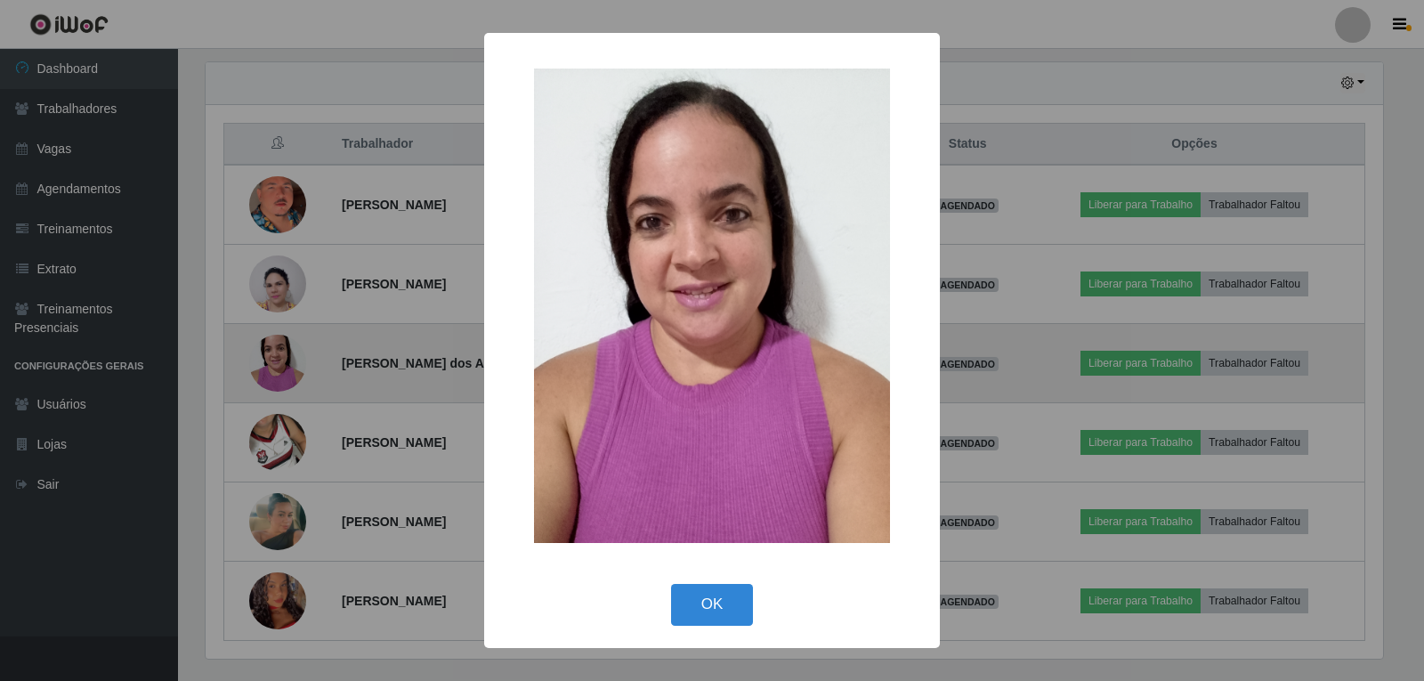
click at [285, 368] on div "× OK Cancel" at bounding box center [712, 340] width 1424 height 681
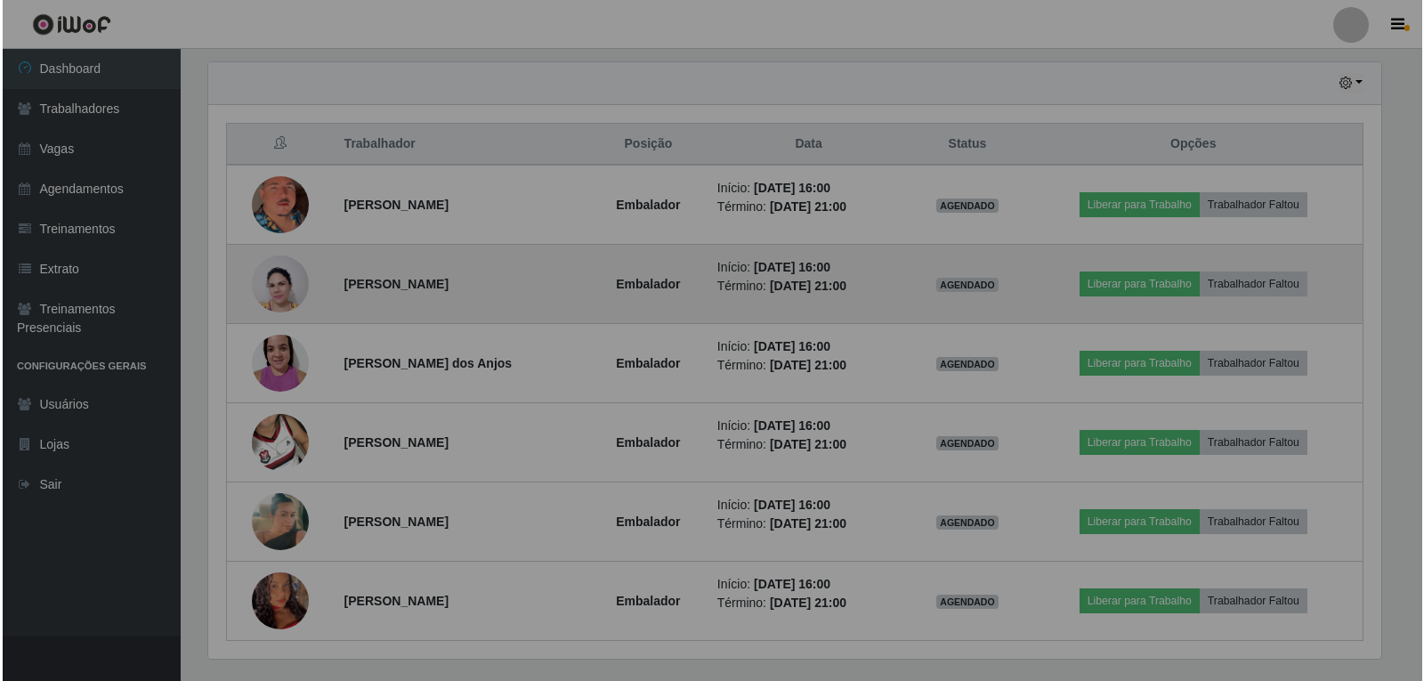
scroll to position [369, 1186]
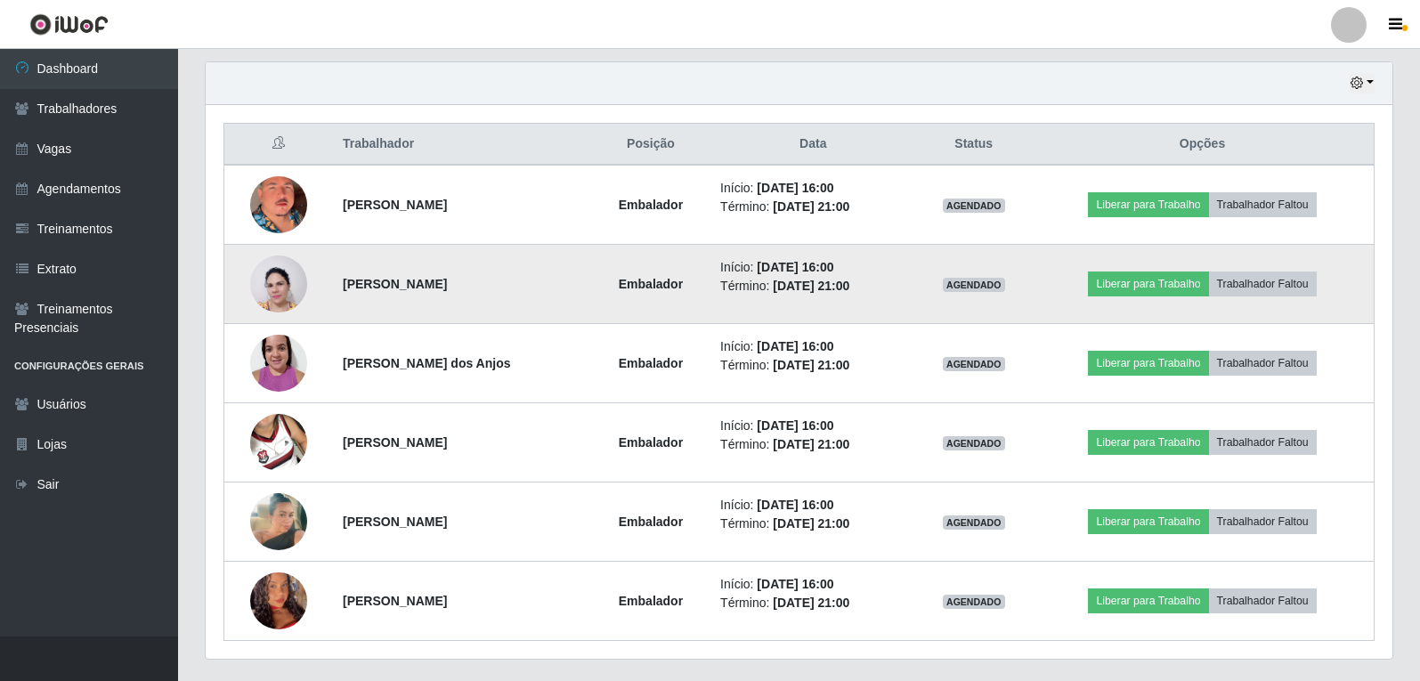
click at [287, 279] on img at bounding box center [278, 284] width 57 height 77
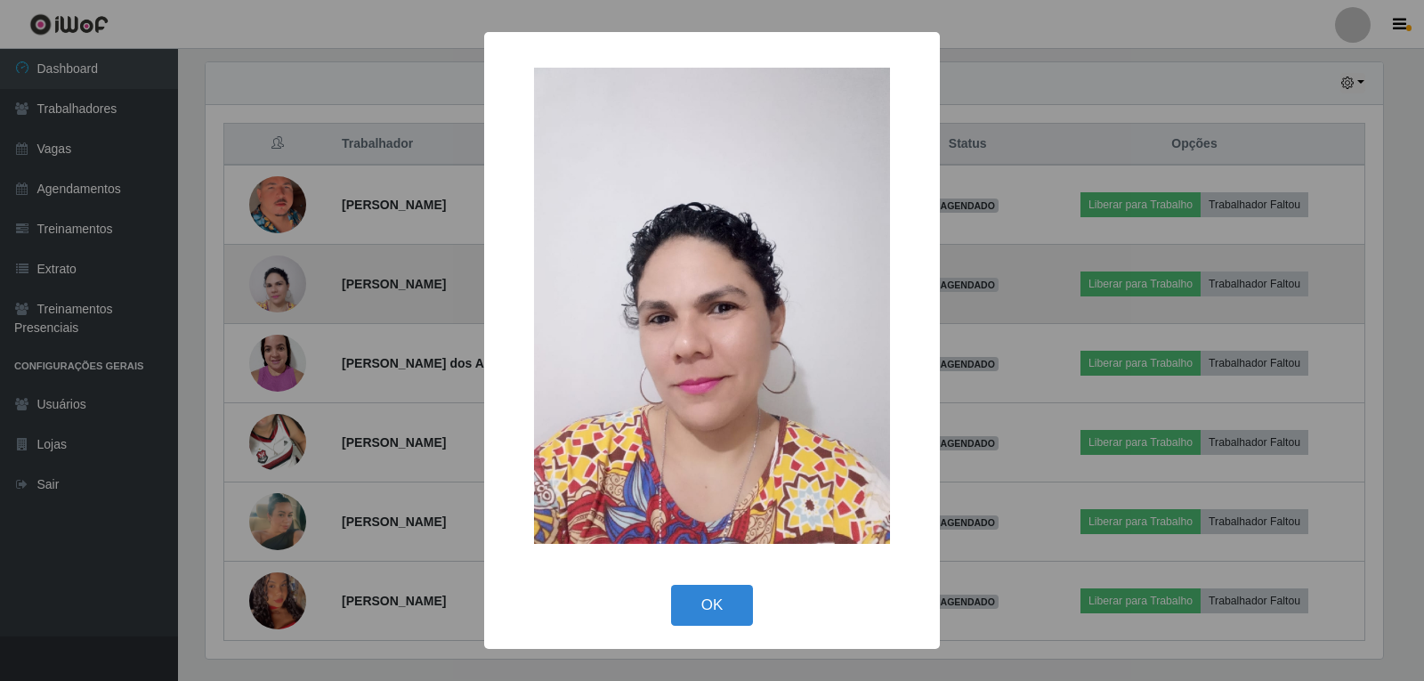
click at [287, 279] on div "× OK Cancel" at bounding box center [712, 340] width 1424 height 681
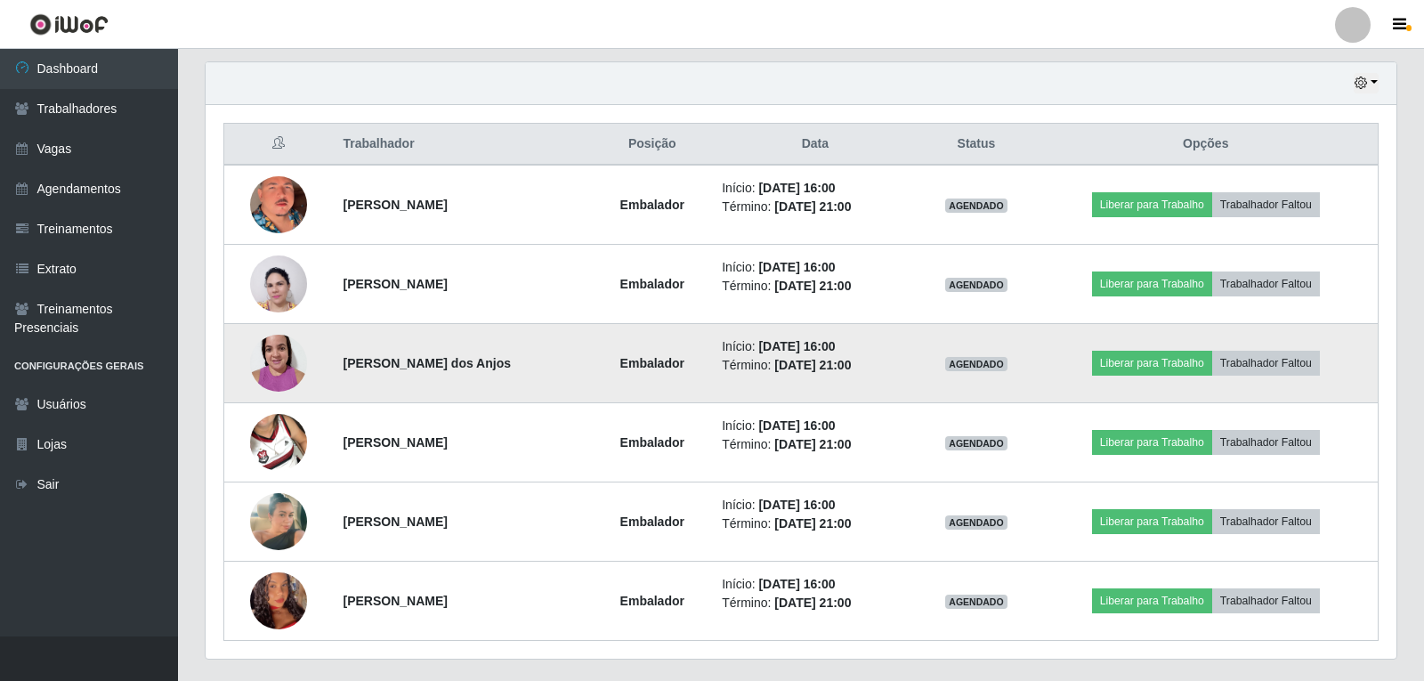
scroll to position [369, 1186]
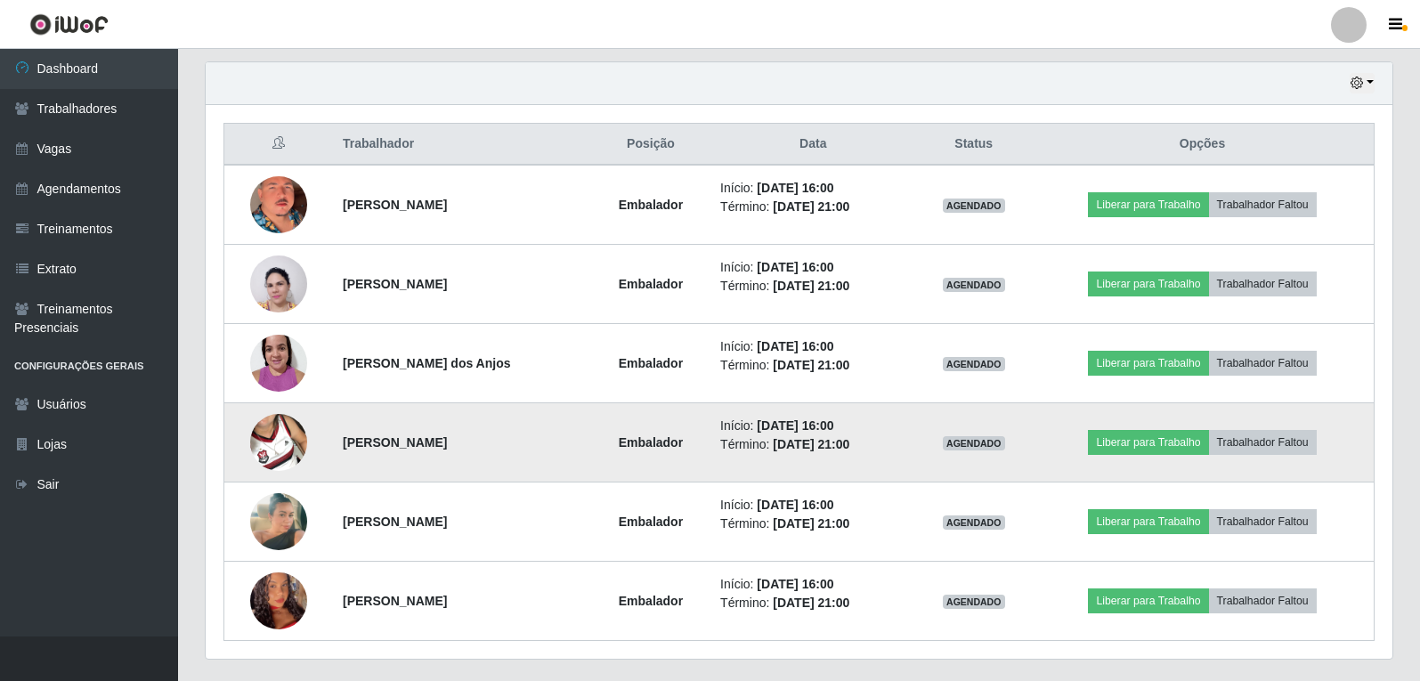
click at [291, 442] on img at bounding box center [278, 442] width 57 height 101
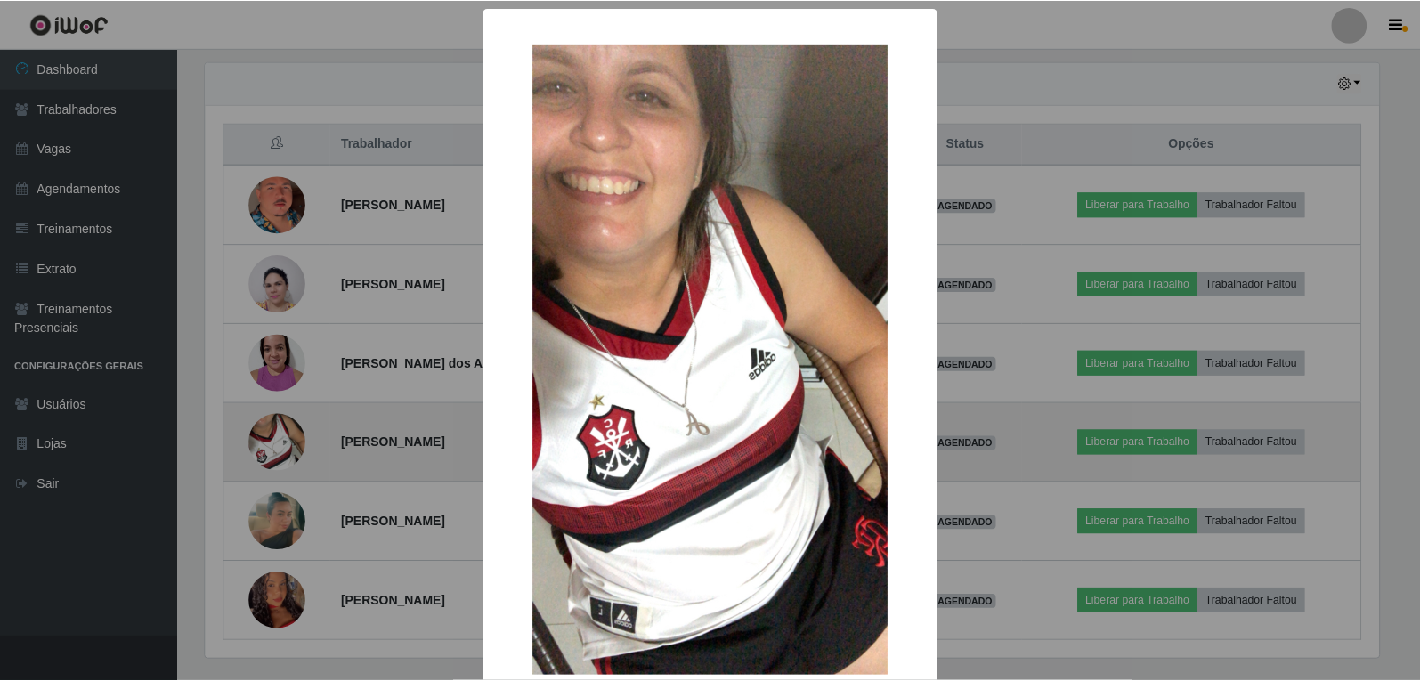
scroll to position [369, 1177]
click at [291, 442] on div "× OK Cancel" at bounding box center [712, 340] width 1424 height 681
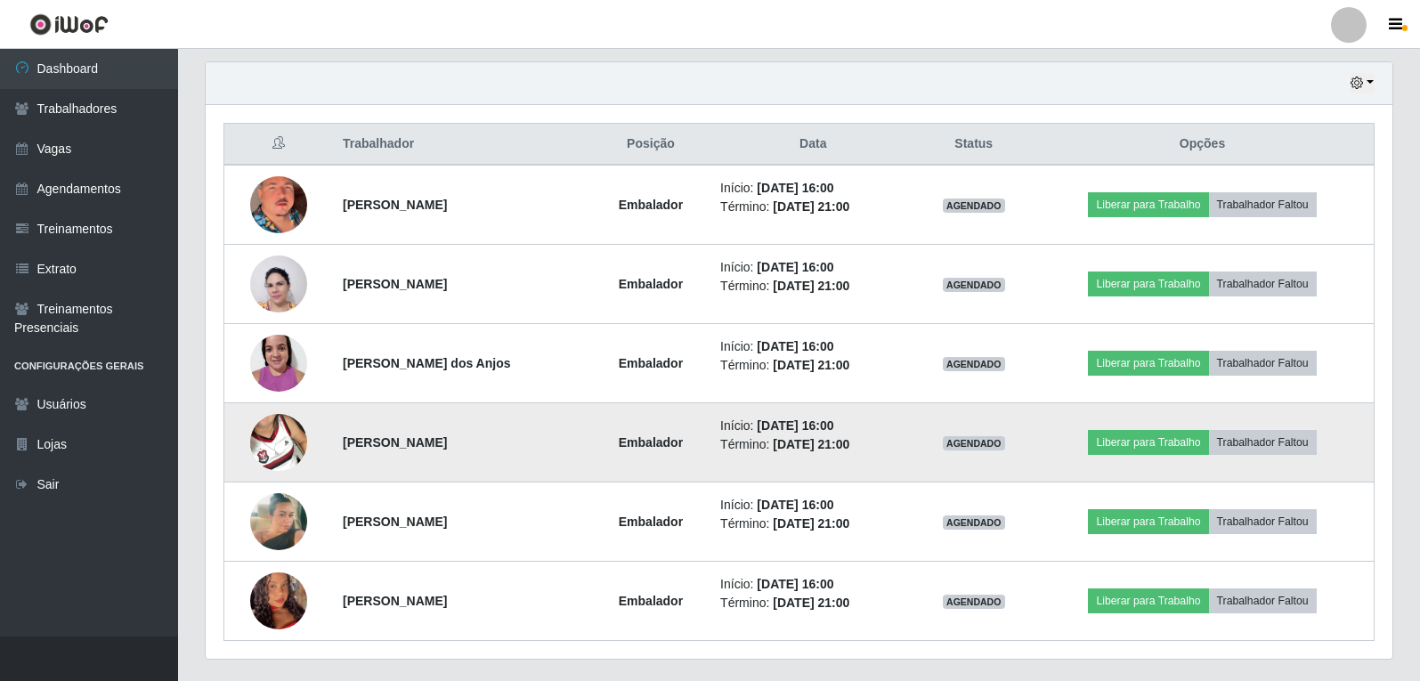
scroll to position [660, 0]
